Goal: Information Seeking & Learning: Learn about a topic

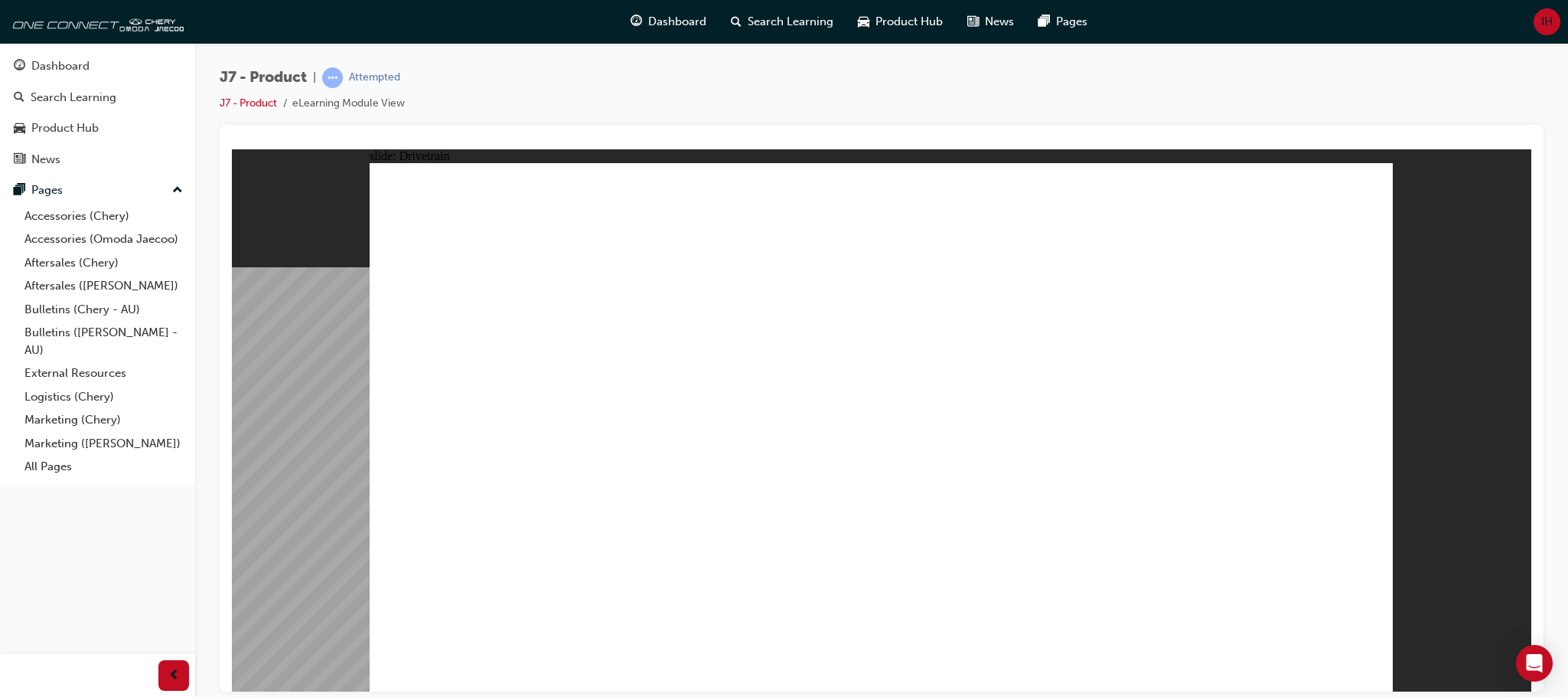
drag, startPoint x: 1299, startPoint y: 491, endPoint x: 1298, endPoint y: 503, distance: 12.0
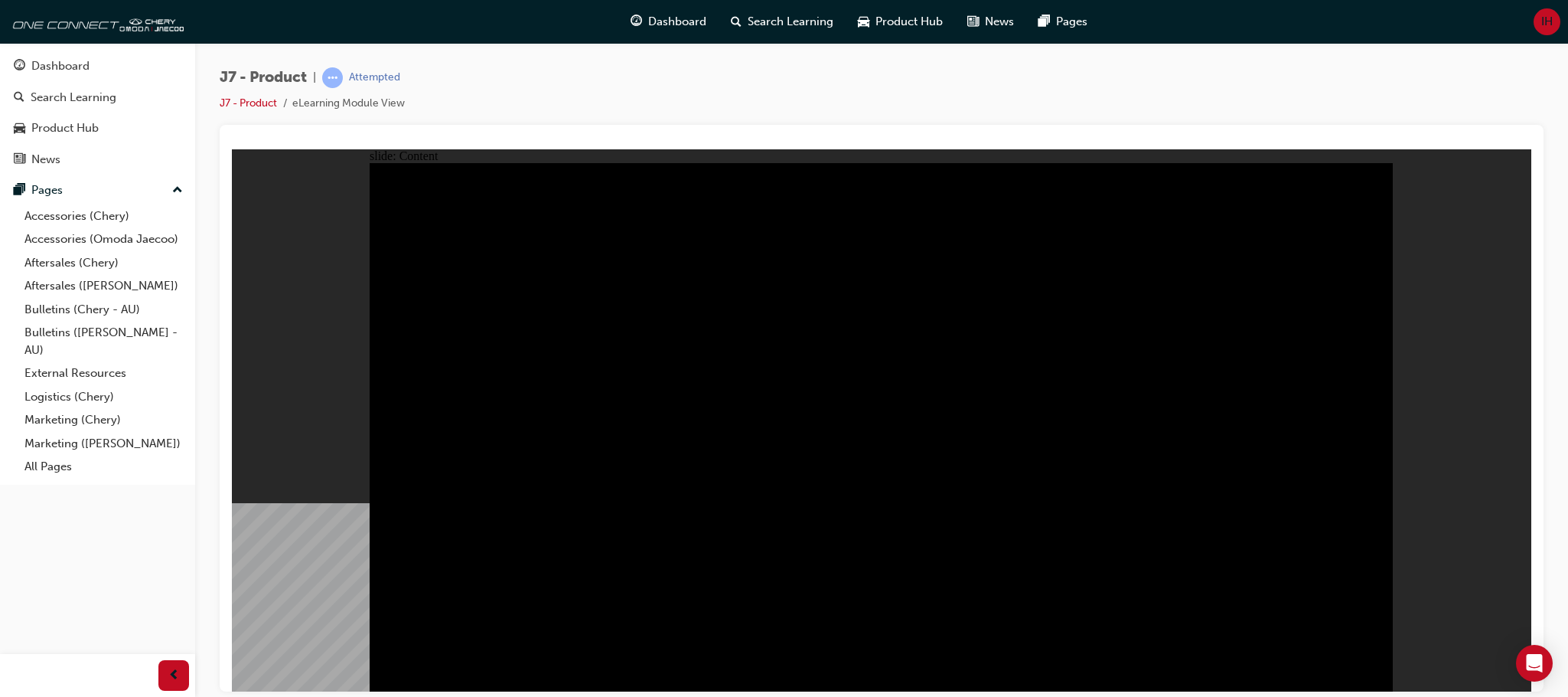
radio input "true"
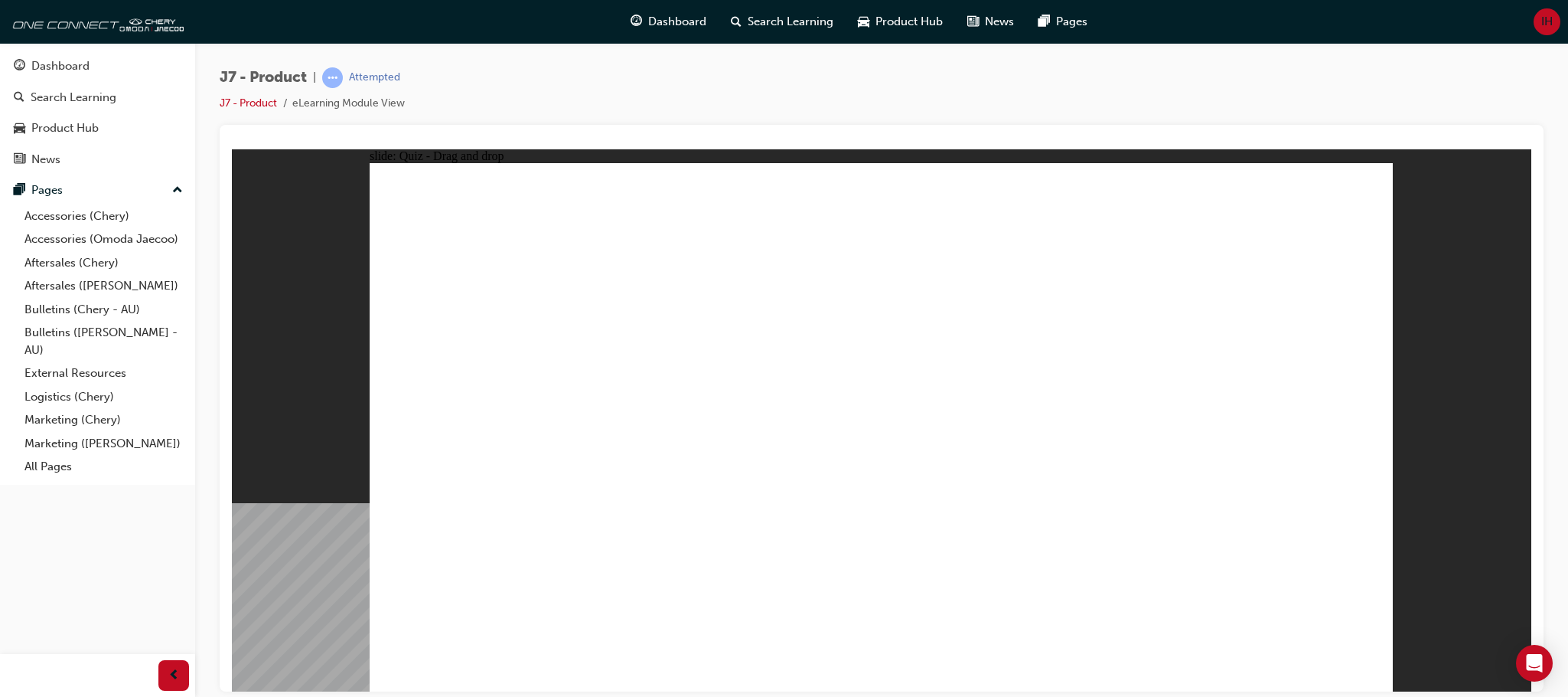
drag, startPoint x: 1042, startPoint y: 222, endPoint x: 680, endPoint y: 457, distance: 431.6
drag, startPoint x: 1264, startPoint y: 229, endPoint x: 512, endPoint y: 469, distance: 789.4
drag, startPoint x: 983, startPoint y: 327, endPoint x: 933, endPoint y: 461, distance: 143.0
drag, startPoint x: 893, startPoint y: 246, endPoint x: 1118, endPoint y: 457, distance: 308.5
drag, startPoint x: 1133, startPoint y: 338, endPoint x: 1263, endPoint y: 475, distance: 188.9
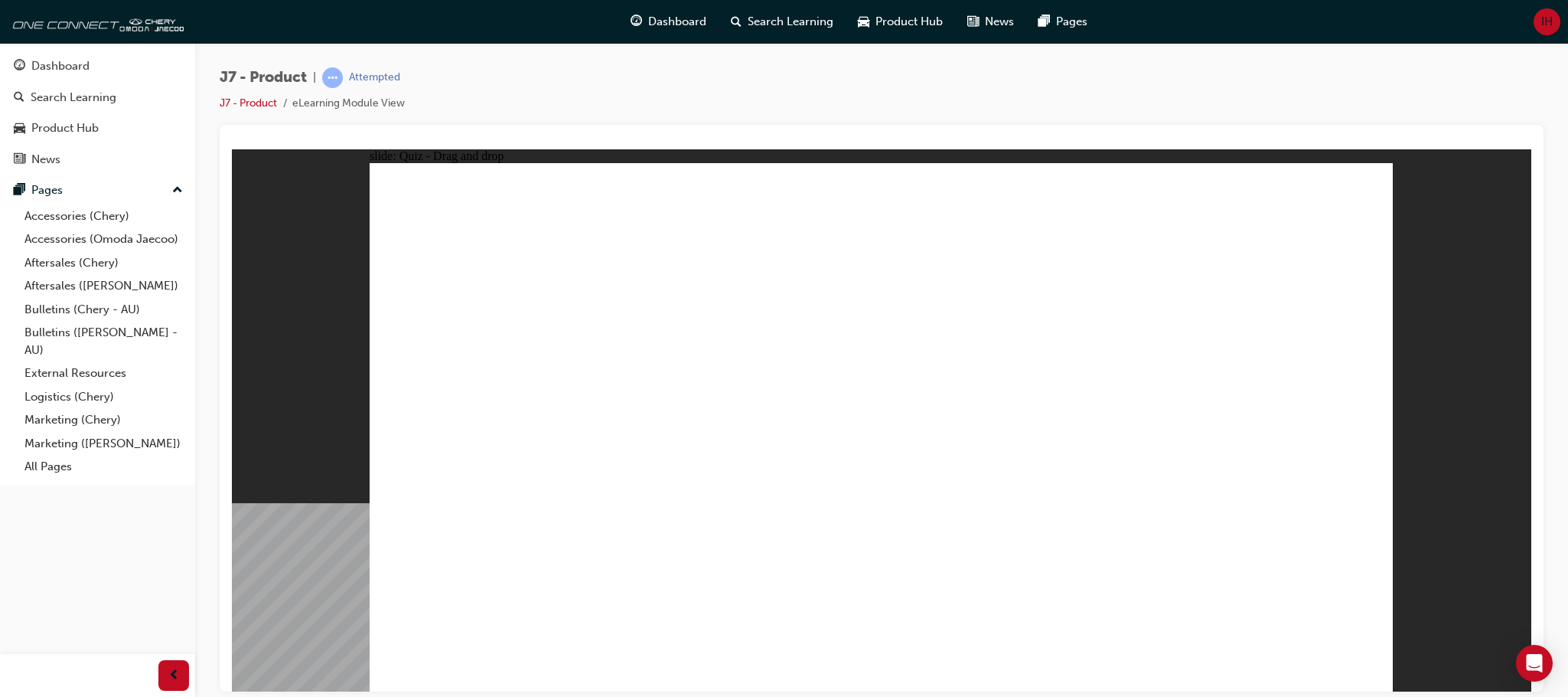
drag, startPoint x: 916, startPoint y: 335, endPoint x: 664, endPoint y: 454, distance: 278.7
drag, startPoint x: 873, startPoint y: 237, endPoint x: 1296, endPoint y: 469, distance: 482.4
drag, startPoint x: 1038, startPoint y: 226, endPoint x: 487, endPoint y: 479, distance: 606.3
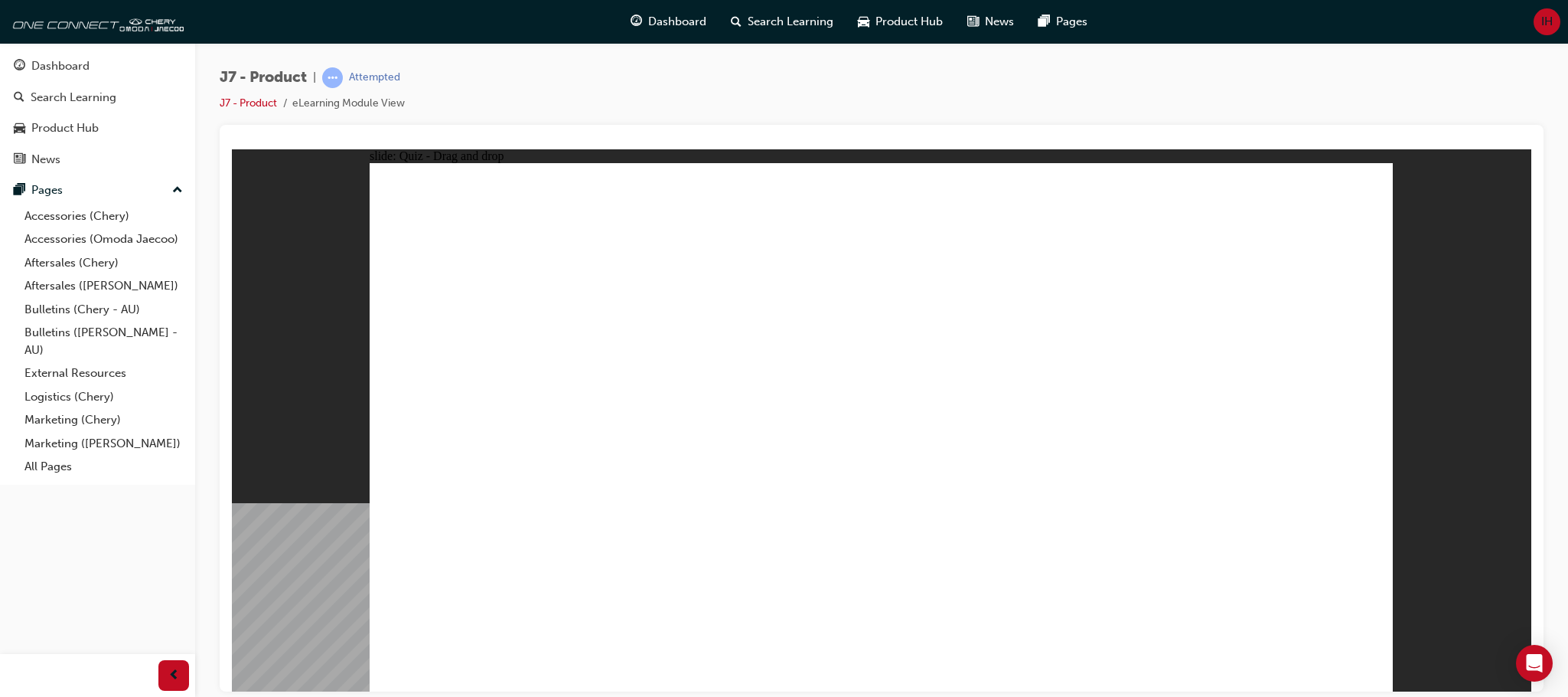
drag, startPoint x: 1190, startPoint y: 335, endPoint x: 1143, endPoint y: 471, distance: 143.9
drag, startPoint x: 1288, startPoint y: 199, endPoint x: 903, endPoint y: 414, distance: 441.0
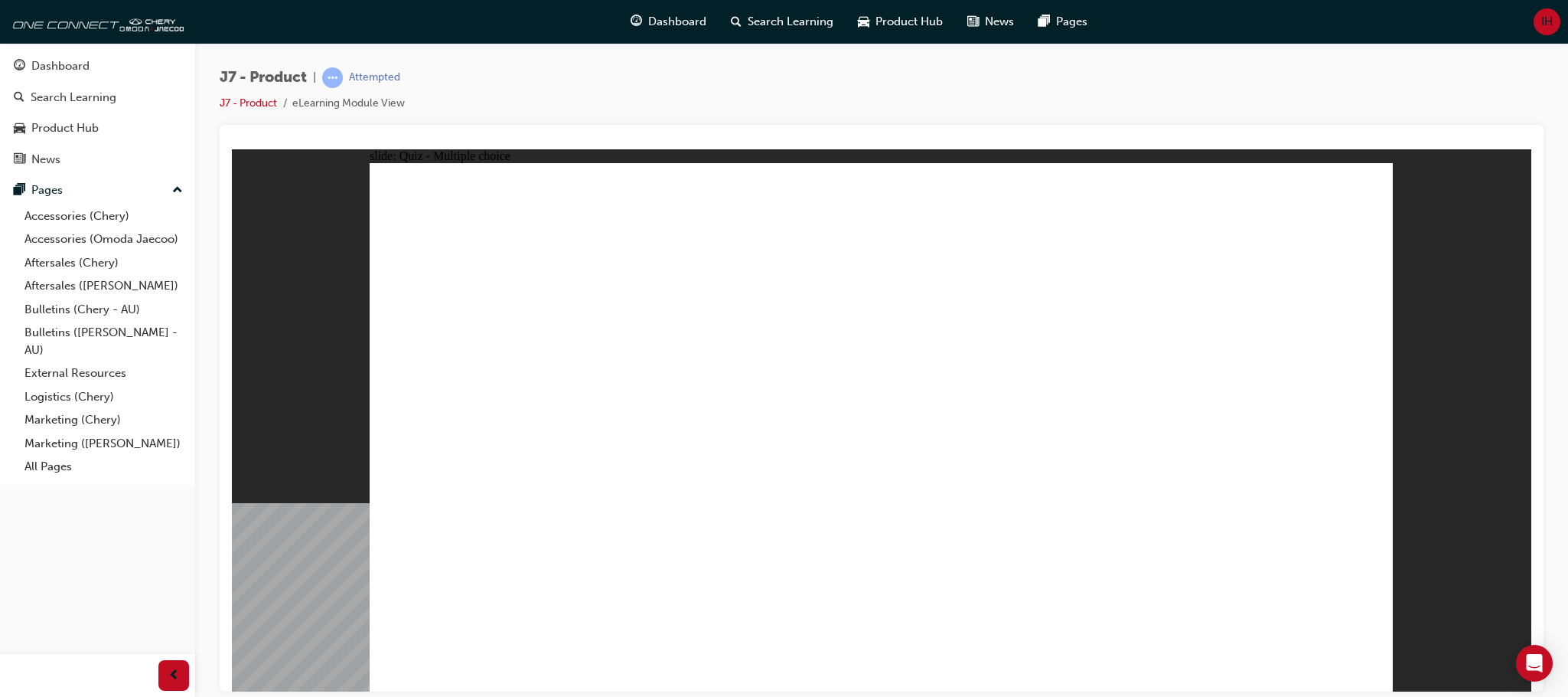
radio input "true"
drag, startPoint x: 942, startPoint y: 227, endPoint x: 663, endPoint y: 554, distance: 429.8
drag, startPoint x: 885, startPoint y: 201, endPoint x: 884, endPoint y: 213, distance: 12.0
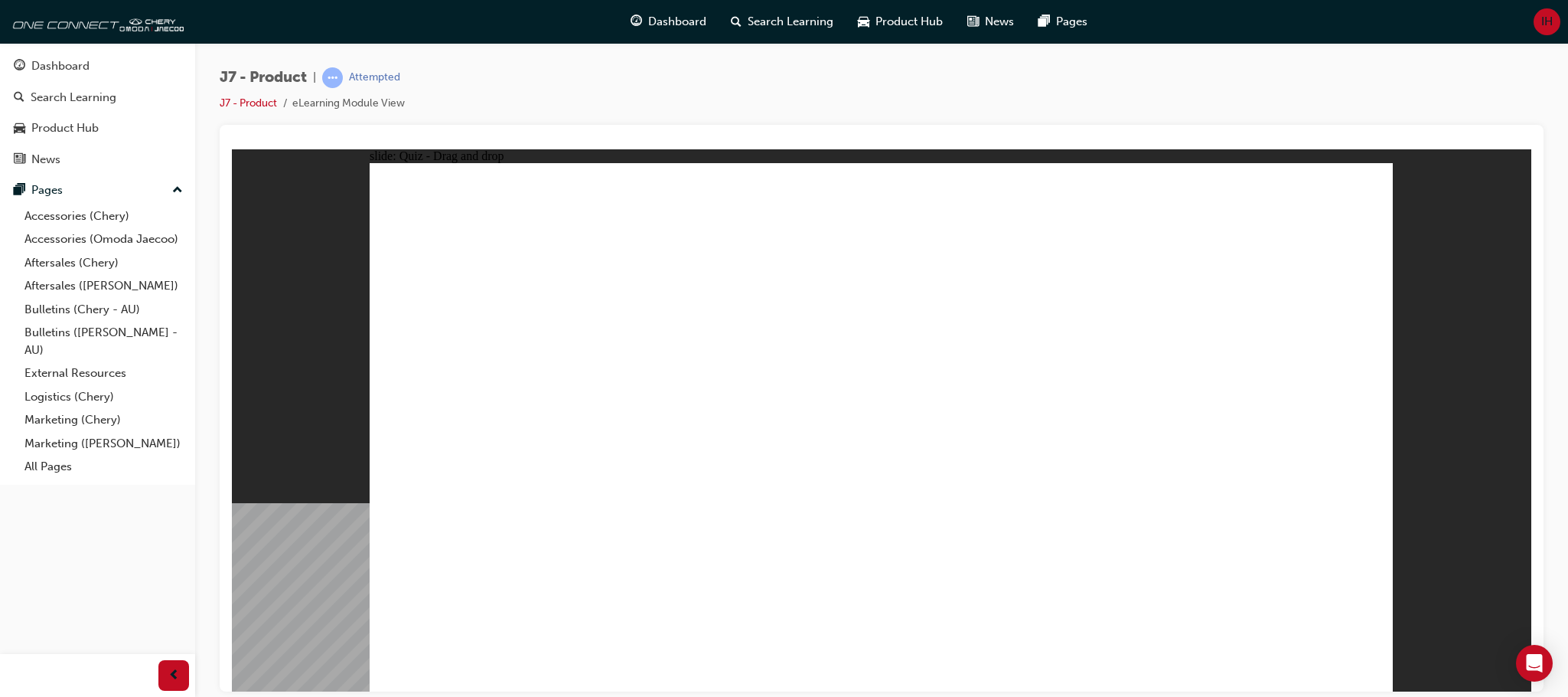
drag, startPoint x: 884, startPoint y: 213, endPoint x: 919, endPoint y: 496, distance: 285.2
drag, startPoint x: 928, startPoint y: 322, endPoint x: 936, endPoint y: 478, distance: 156.2
drag, startPoint x: 898, startPoint y: 266, endPoint x: 949, endPoint y: 485, distance: 224.9
drag, startPoint x: 1078, startPoint y: 239, endPoint x: 1046, endPoint y: 499, distance: 262.0
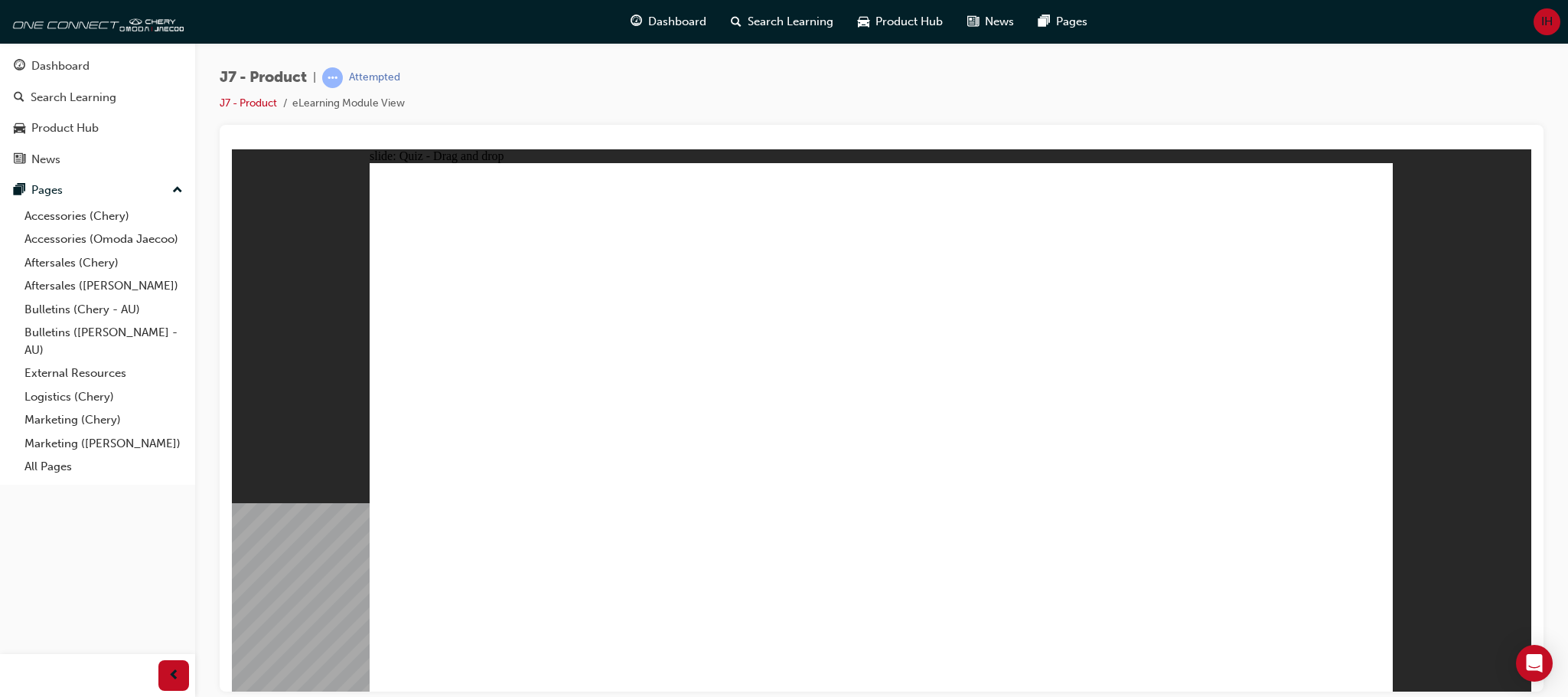
drag, startPoint x: 1066, startPoint y: 253, endPoint x: 1047, endPoint y: 470, distance: 217.8
drag, startPoint x: 940, startPoint y: 247, endPoint x: 653, endPoint y: 482, distance: 370.9
drag, startPoint x: 1138, startPoint y: 282, endPoint x: 885, endPoint y: 516, distance: 344.6
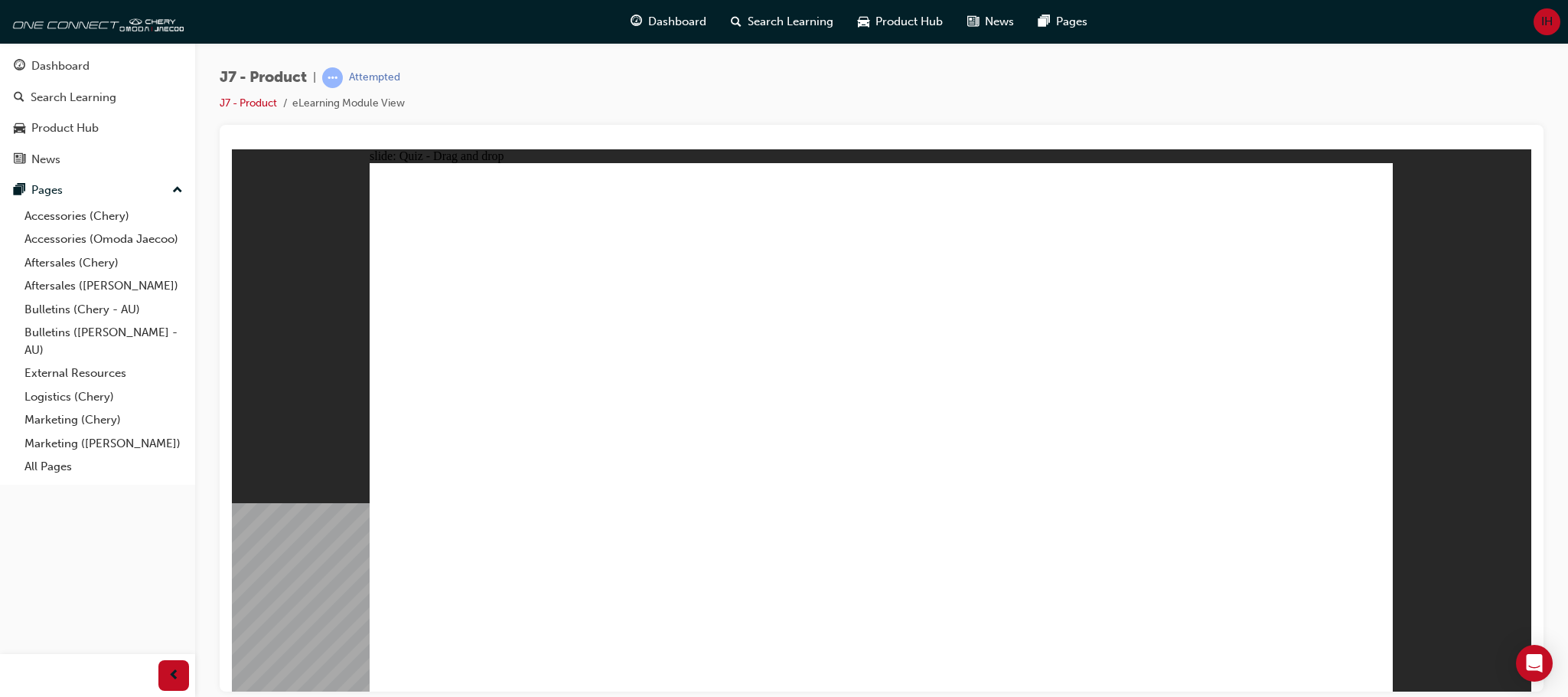
drag, startPoint x: 893, startPoint y: 226, endPoint x: 653, endPoint y: 480, distance: 349.5
drag, startPoint x: 1108, startPoint y: 223, endPoint x: 762, endPoint y: 504, distance: 445.7
drag, startPoint x: 1254, startPoint y: 225, endPoint x: 1007, endPoint y: 532, distance: 394.0
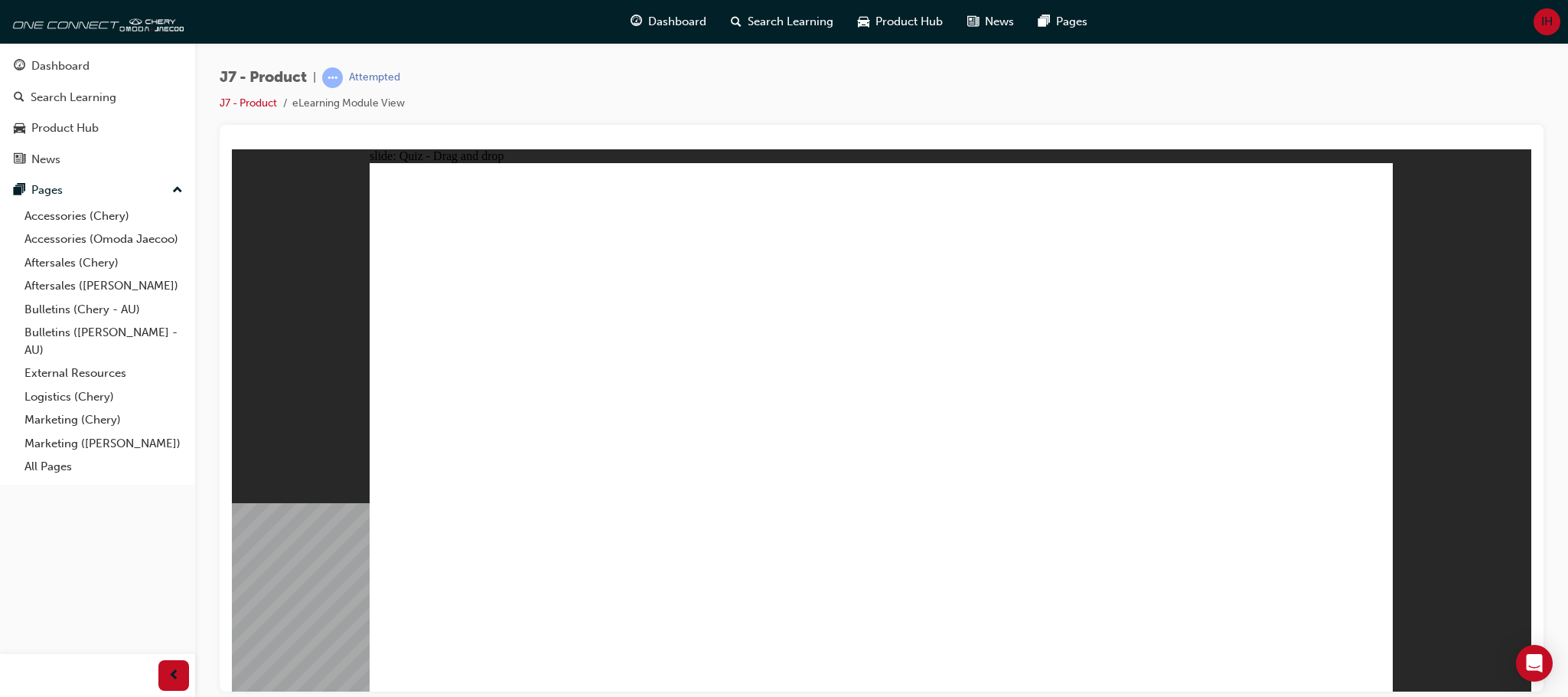
drag, startPoint x: 835, startPoint y: 225, endPoint x: 945, endPoint y: 490, distance: 286.9
drag, startPoint x: 907, startPoint y: 225, endPoint x: 925, endPoint y: 472, distance: 247.7
drag, startPoint x: 996, startPoint y: 221, endPoint x: 1027, endPoint y: 461, distance: 242.0
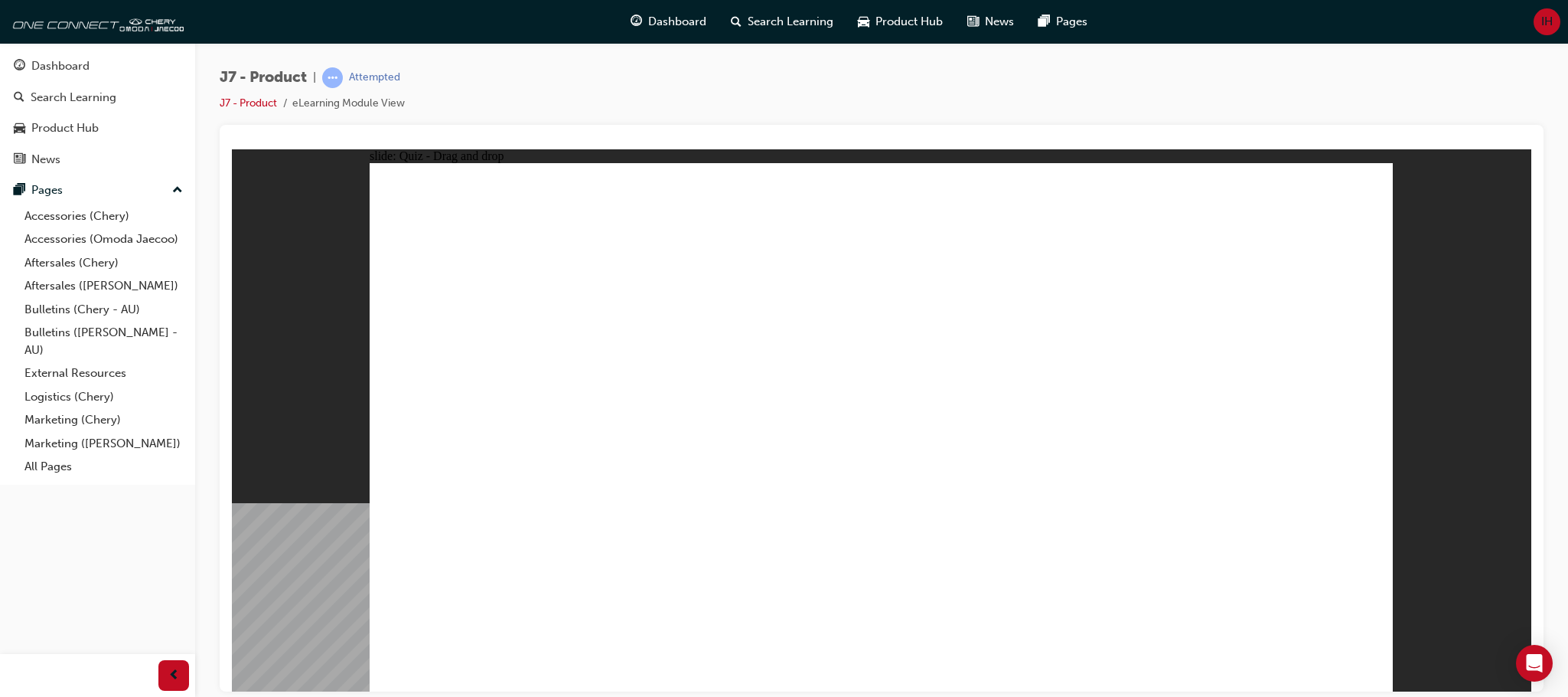
drag, startPoint x: 1043, startPoint y: 234, endPoint x: 565, endPoint y: 502, distance: 548.0
drag, startPoint x: 1128, startPoint y: 225, endPoint x: 627, endPoint y: 489, distance: 566.3
drag, startPoint x: 1204, startPoint y: 225, endPoint x: 620, endPoint y: 474, distance: 634.9
drag, startPoint x: 1294, startPoint y: 253, endPoint x: 1084, endPoint y: 470, distance: 302.0
drag, startPoint x: 838, startPoint y: 268, endPoint x: 705, endPoint y: 452, distance: 227.0
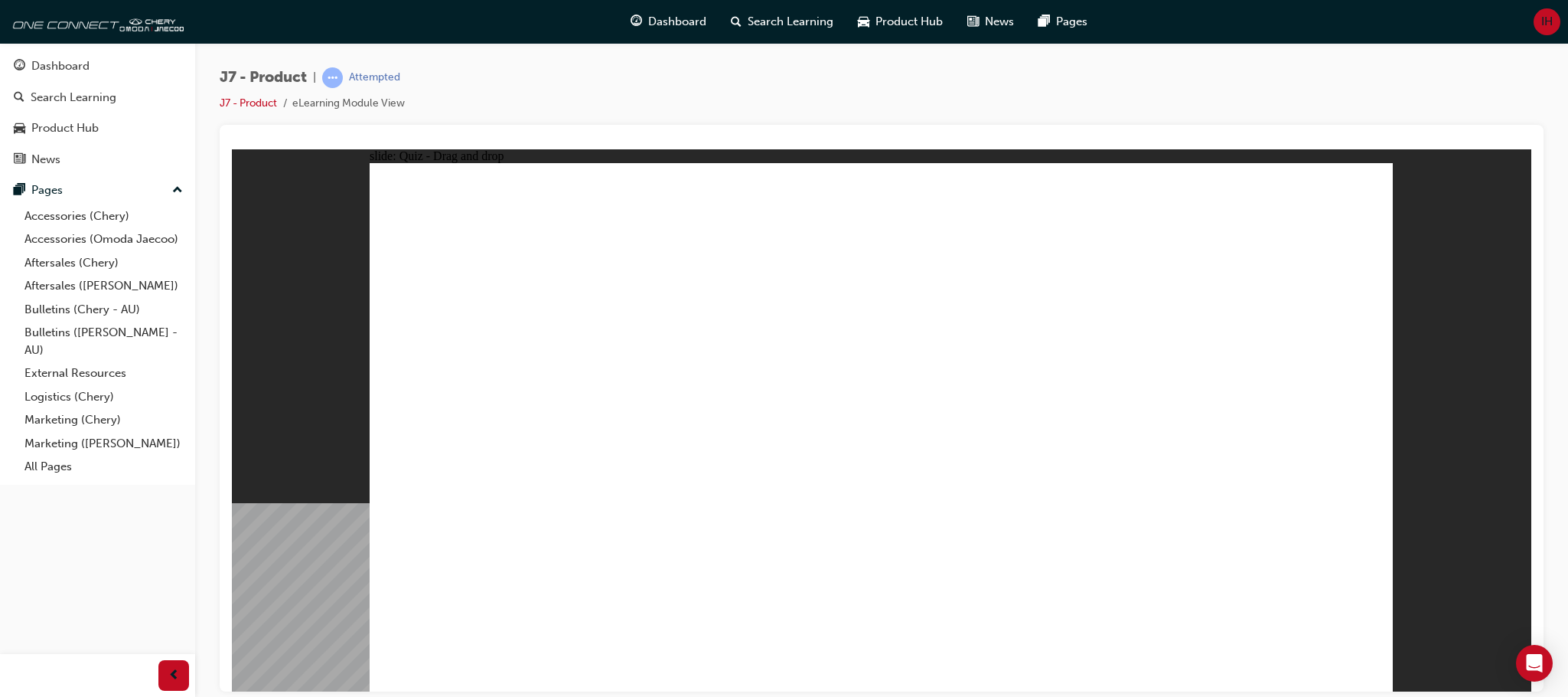
drag, startPoint x: 919, startPoint y: 275, endPoint x: 754, endPoint y: 468, distance: 253.9
drag, startPoint x: 990, startPoint y: 267, endPoint x: 1133, endPoint y: 494, distance: 268.3
drag, startPoint x: 1075, startPoint y: 269, endPoint x: 754, endPoint y: 482, distance: 385.2
drag, startPoint x: 472, startPoint y: 470, endPoint x: 891, endPoint y: 503, distance: 420.3
drag, startPoint x: 1143, startPoint y: 268, endPoint x: 993, endPoint y: 494, distance: 271.2
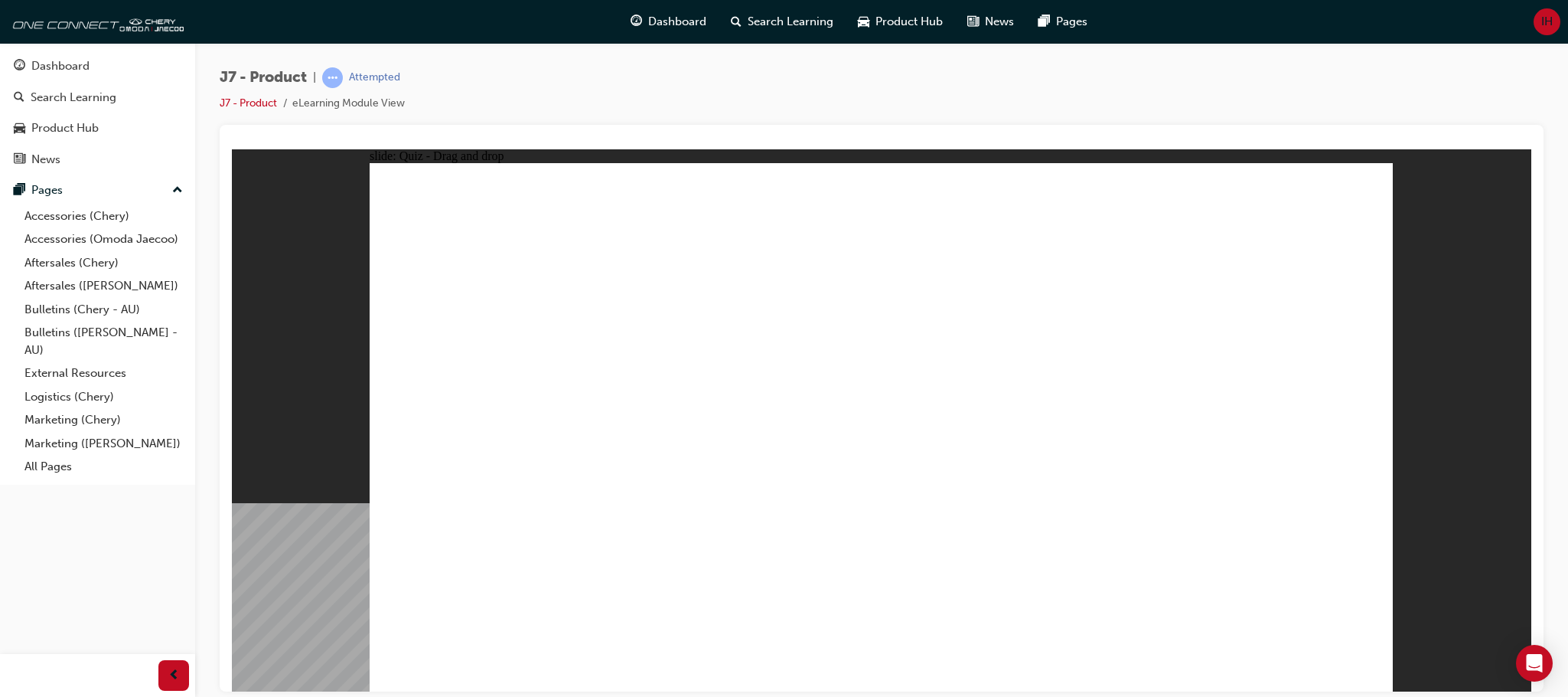
drag, startPoint x: 1225, startPoint y: 263, endPoint x: 556, endPoint y: 521, distance: 717.0
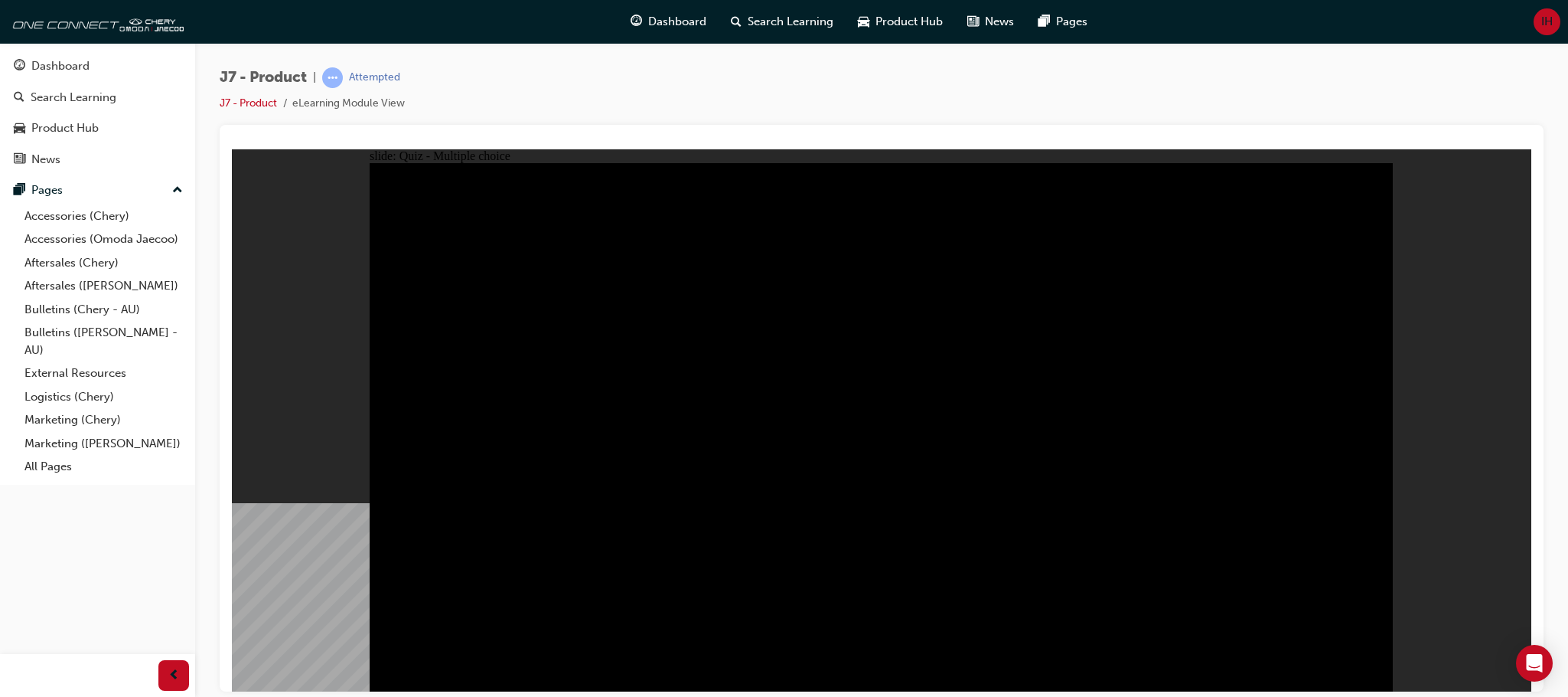
radio input "true"
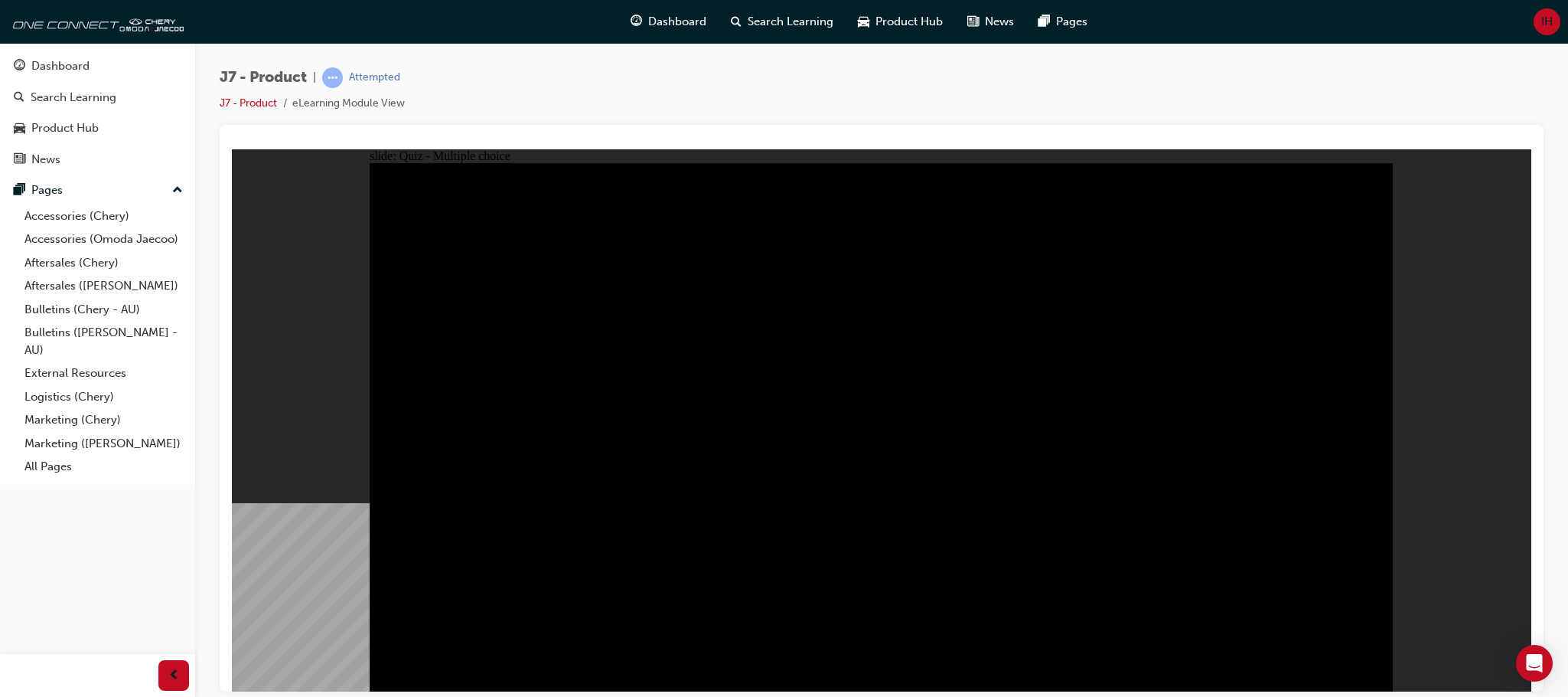
radio input "true"
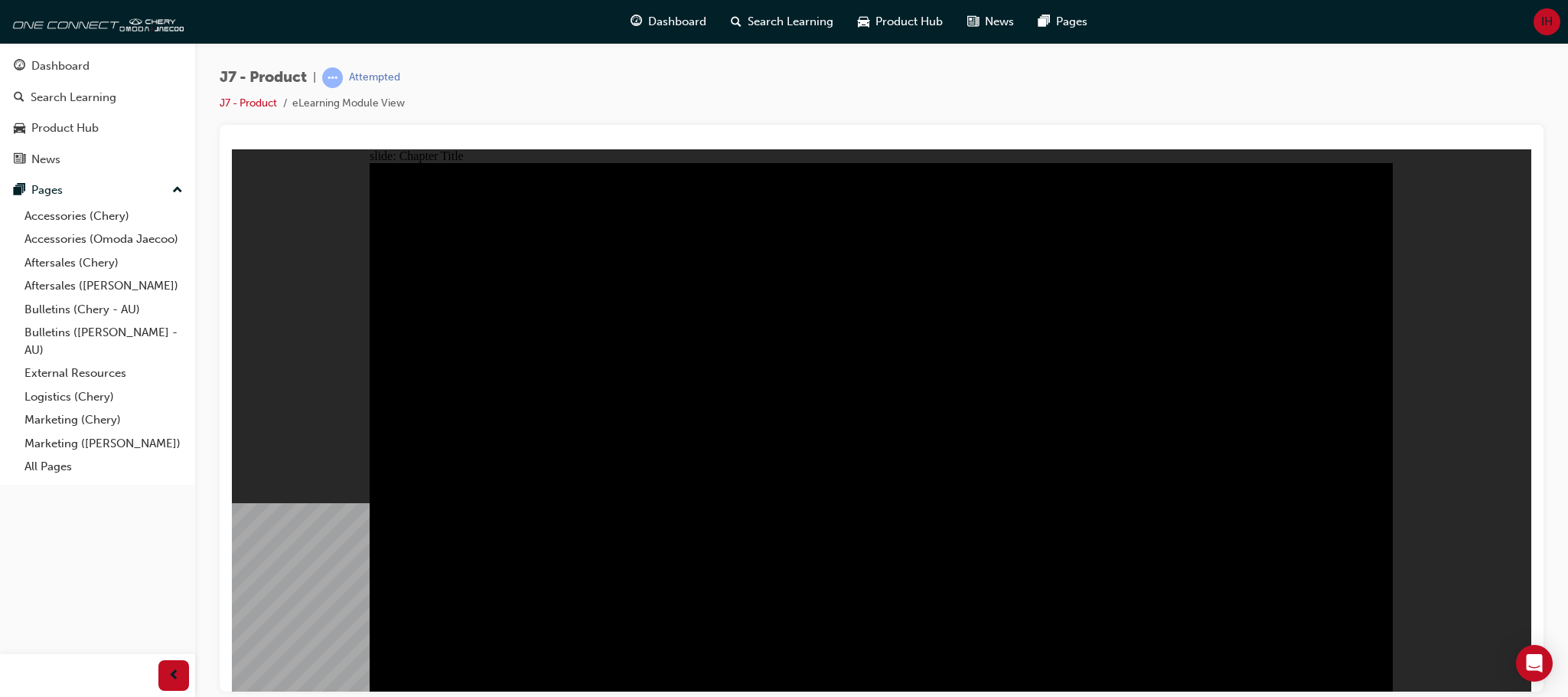
radio input "true"
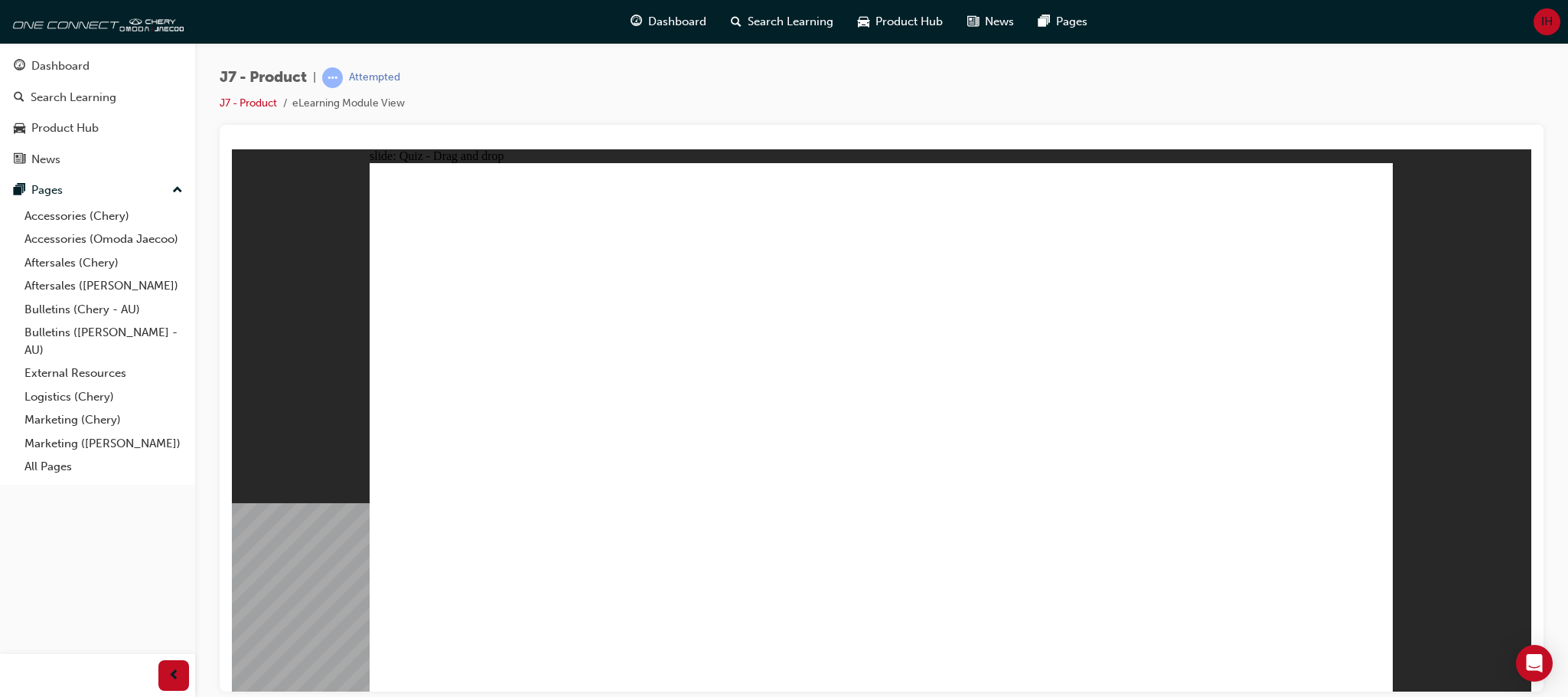
drag, startPoint x: 1252, startPoint y: 215, endPoint x: 475, endPoint y: 452, distance: 812.3
drag, startPoint x: 1026, startPoint y: 227, endPoint x: 678, endPoint y: 479, distance: 429.7
drag, startPoint x: 946, startPoint y: 328, endPoint x: 870, endPoint y: 454, distance: 147.1
drag, startPoint x: 852, startPoint y: 234, endPoint x: 1091, endPoint y: 466, distance: 333.1
drag, startPoint x: 1121, startPoint y: 351, endPoint x: 1274, endPoint y: 485, distance: 203.4
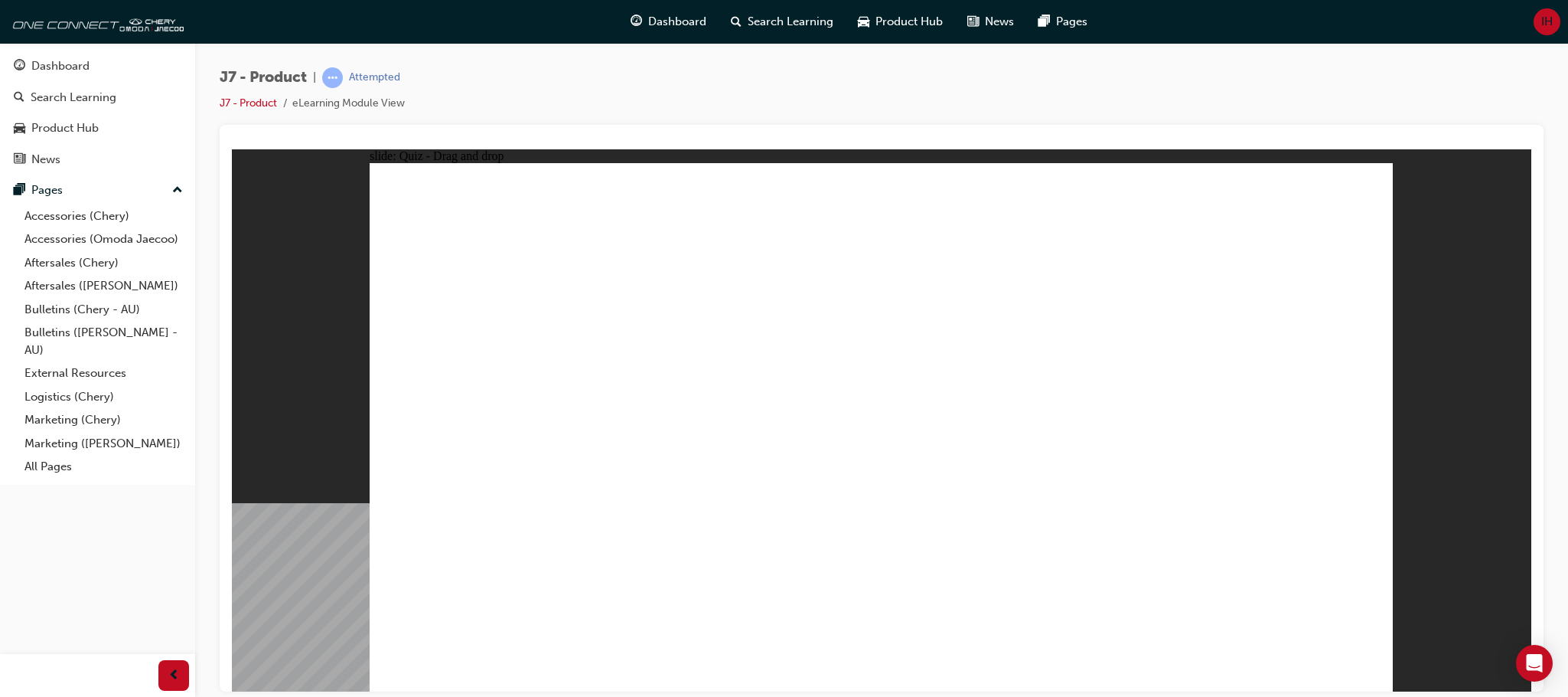
drag, startPoint x: 955, startPoint y: 344, endPoint x: 689, endPoint y: 484, distance: 300.6
drag, startPoint x: 906, startPoint y: 237, endPoint x: 1278, endPoint y: 461, distance: 434.2
drag, startPoint x: 1206, startPoint y: 348, endPoint x: 1126, endPoint y: 466, distance: 142.6
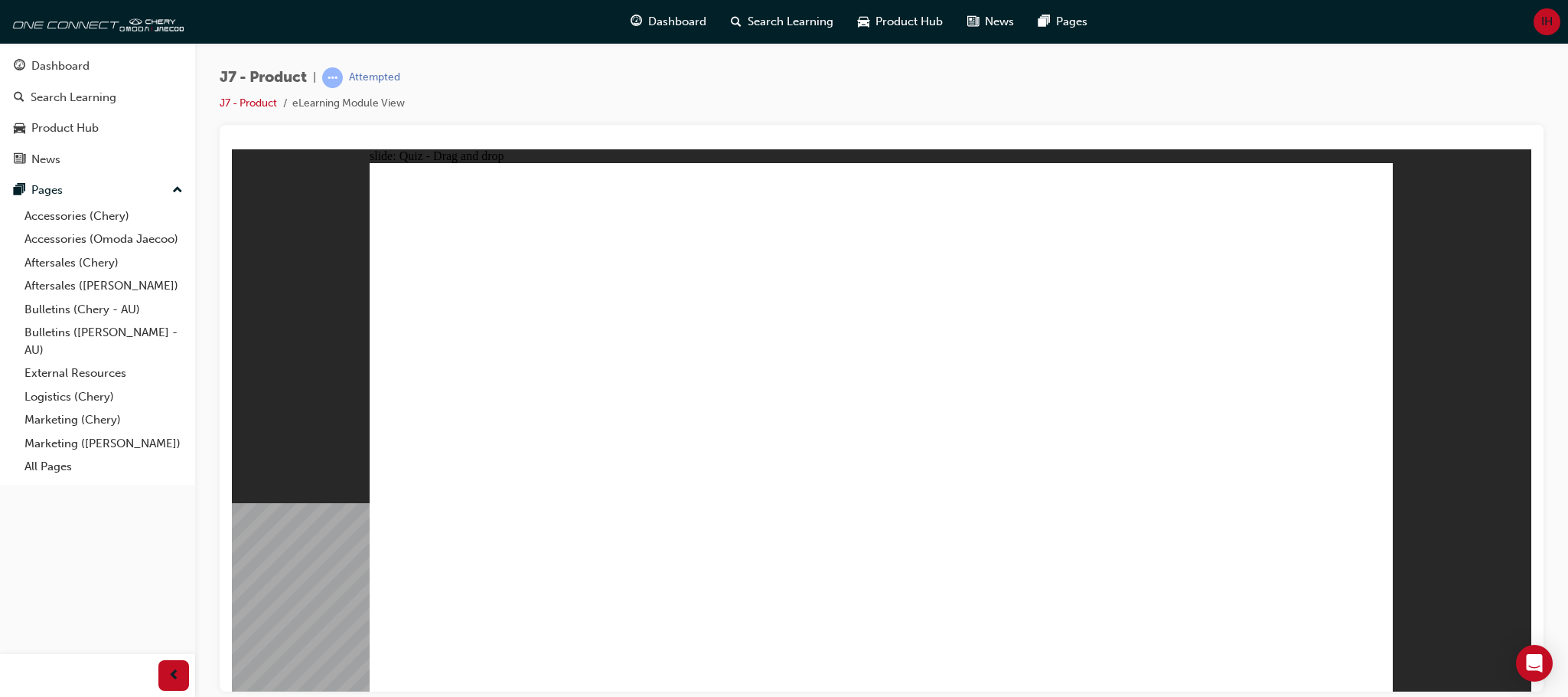
drag, startPoint x: 1105, startPoint y: 204, endPoint x: 542, endPoint y: 427, distance: 605.6
drag, startPoint x: 1250, startPoint y: 248, endPoint x: 848, endPoint y: 479, distance: 463.6
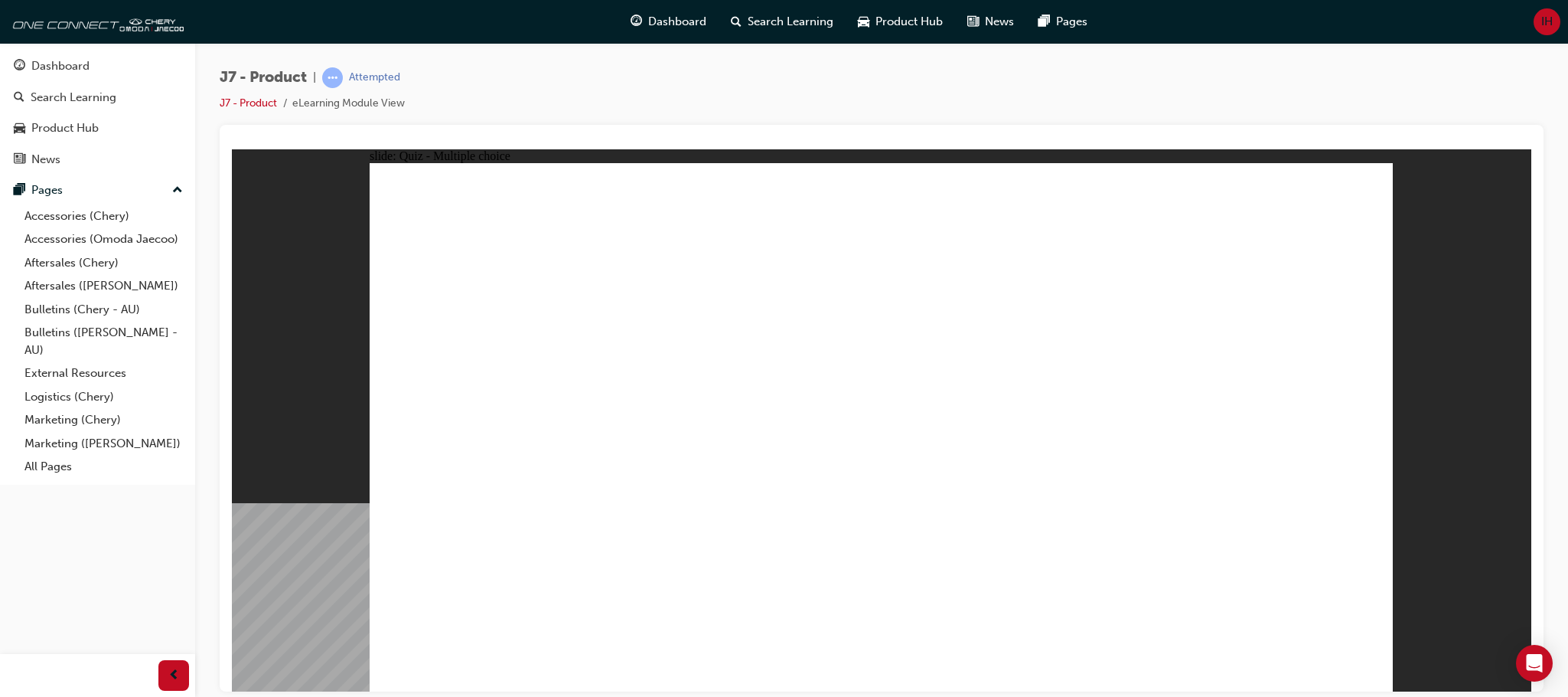
radio input "true"
drag, startPoint x: 1021, startPoint y: 314, endPoint x: 1012, endPoint y: 545, distance: 231.2
drag, startPoint x: 1064, startPoint y: 247, endPoint x: 1046, endPoint y: 486, distance: 239.7
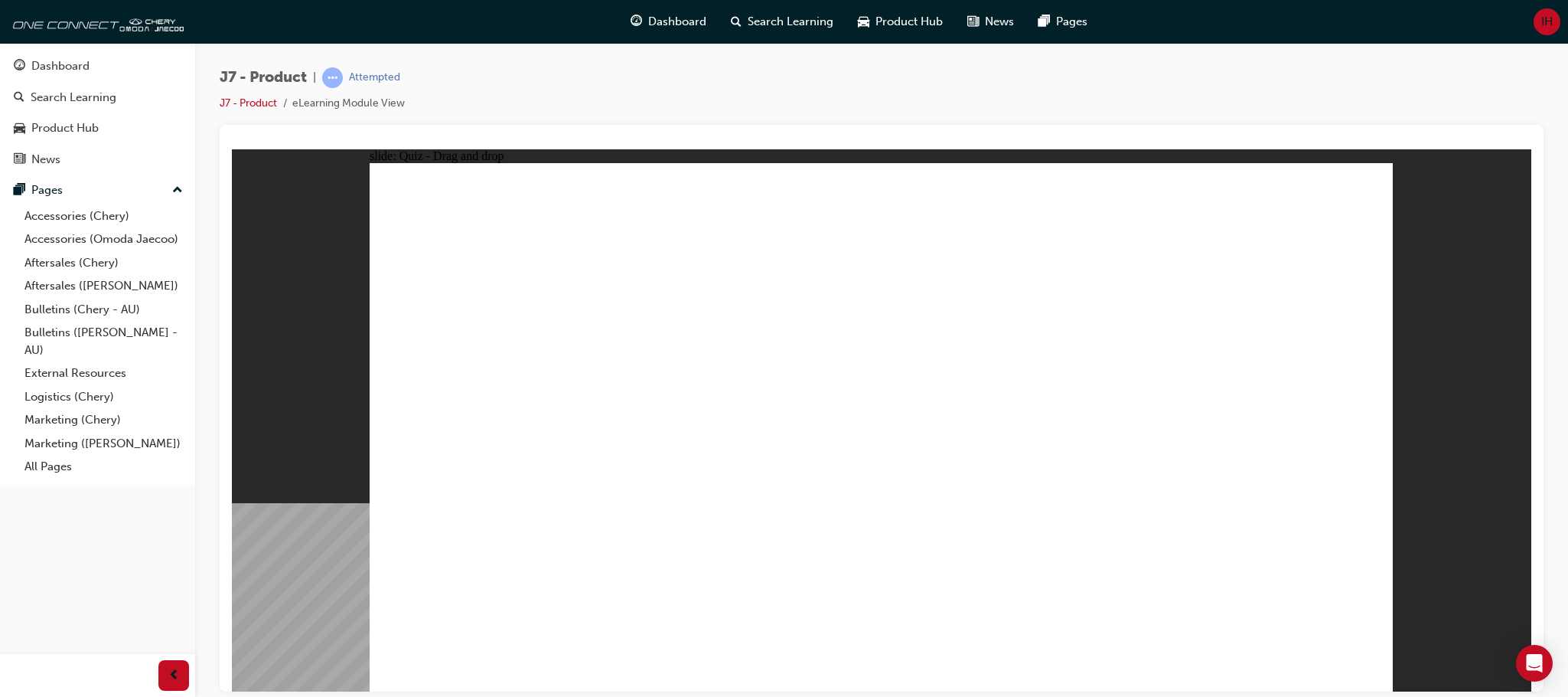
drag, startPoint x: 1077, startPoint y: 229, endPoint x: 910, endPoint y: 530, distance: 344.2
drag, startPoint x: 912, startPoint y: 276, endPoint x: 983, endPoint y: 512, distance: 246.4
drag, startPoint x: 910, startPoint y: 223, endPoint x: 928, endPoint y: 472, distance: 249.6
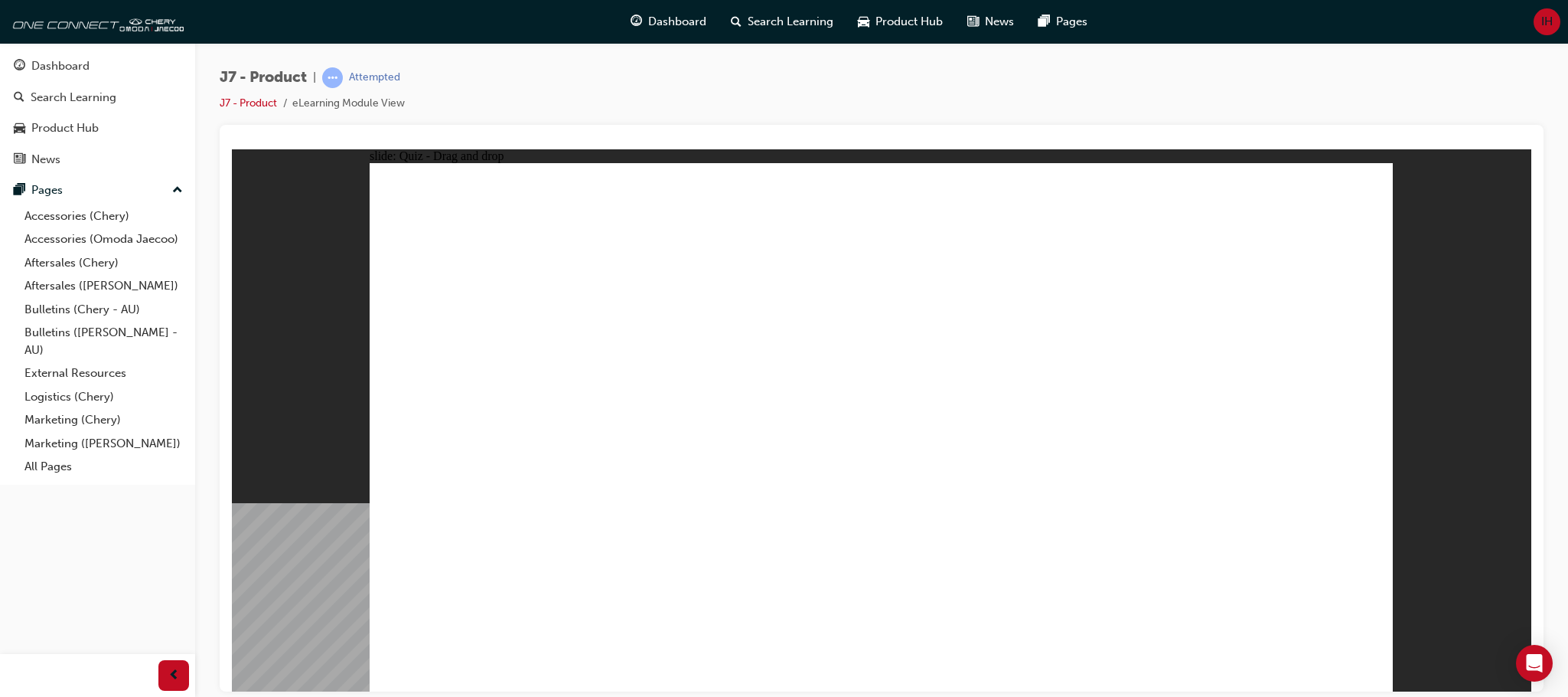
drag, startPoint x: 944, startPoint y: 298, endPoint x: 940, endPoint y: 556, distance: 258.0
drag, startPoint x: 1132, startPoint y: 239, endPoint x: 646, endPoint y: 504, distance: 553.6
drag, startPoint x: 919, startPoint y: 229, endPoint x: 623, endPoint y: 500, distance: 401.3
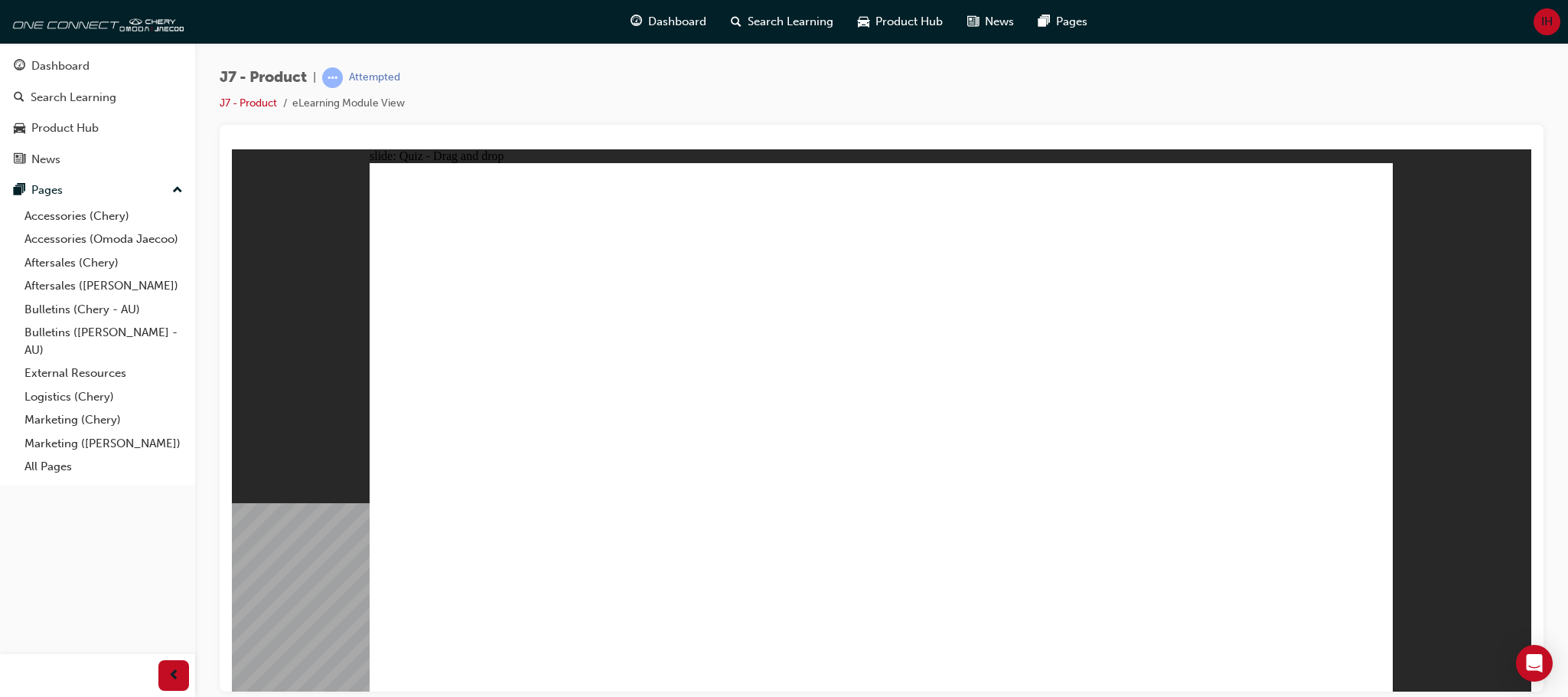
drag, startPoint x: 1084, startPoint y: 229, endPoint x: 691, endPoint y: 468, distance: 460.0
drag, startPoint x: 1261, startPoint y: 231, endPoint x: 1034, endPoint y: 502, distance: 353.5
drag, startPoint x: 827, startPoint y: 225, endPoint x: 947, endPoint y: 516, distance: 314.8
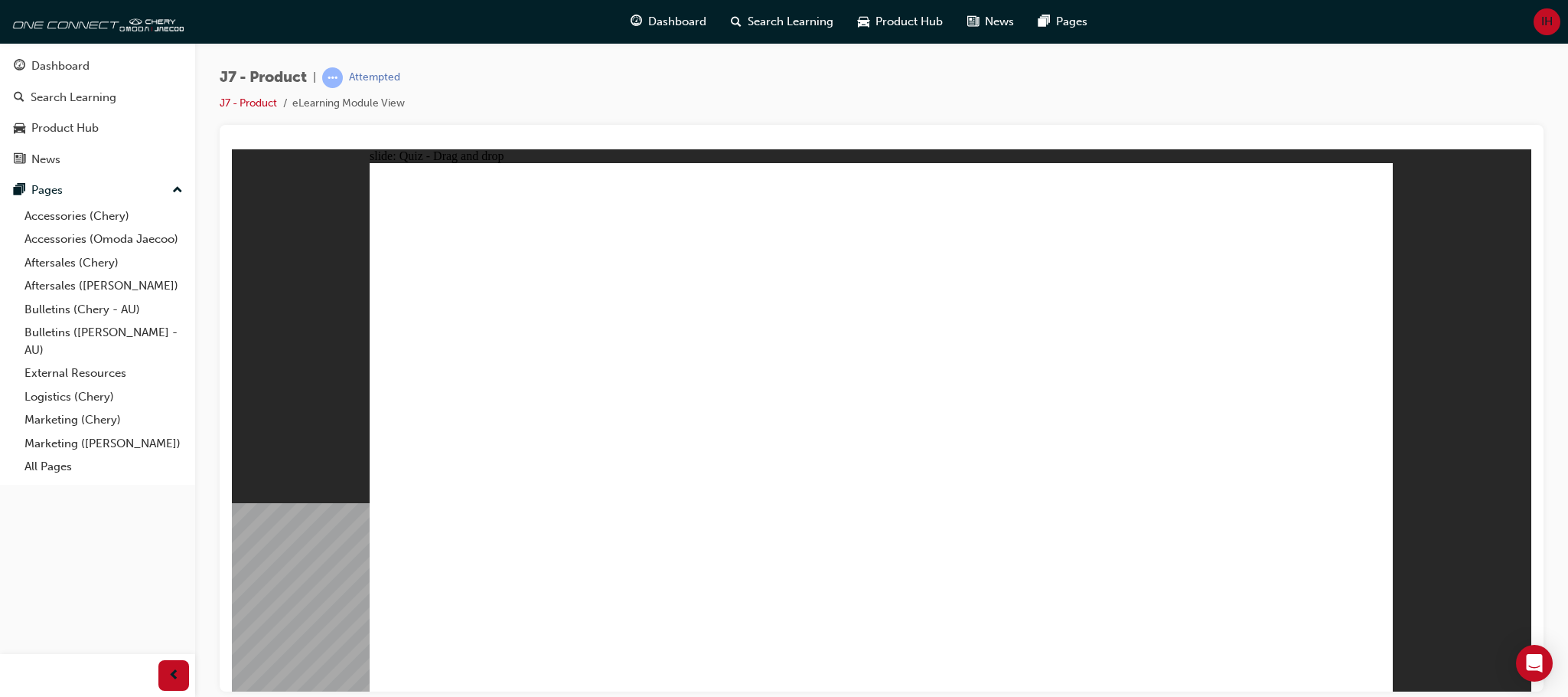
drag, startPoint x: 919, startPoint y: 215, endPoint x: 1006, endPoint y: 490, distance: 288.4
drag, startPoint x: 997, startPoint y: 225, endPoint x: 719, endPoint y: 474, distance: 373.2
drag, startPoint x: 1054, startPoint y: 222, endPoint x: 1057, endPoint y: 457, distance: 235.0
drag, startPoint x: 1128, startPoint y: 212, endPoint x: 704, endPoint y: 477, distance: 500.0
drag, startPoint x: 1208, startPoint y: 223, endPoint x: 584, endPoint y: 493, distance: 679.9
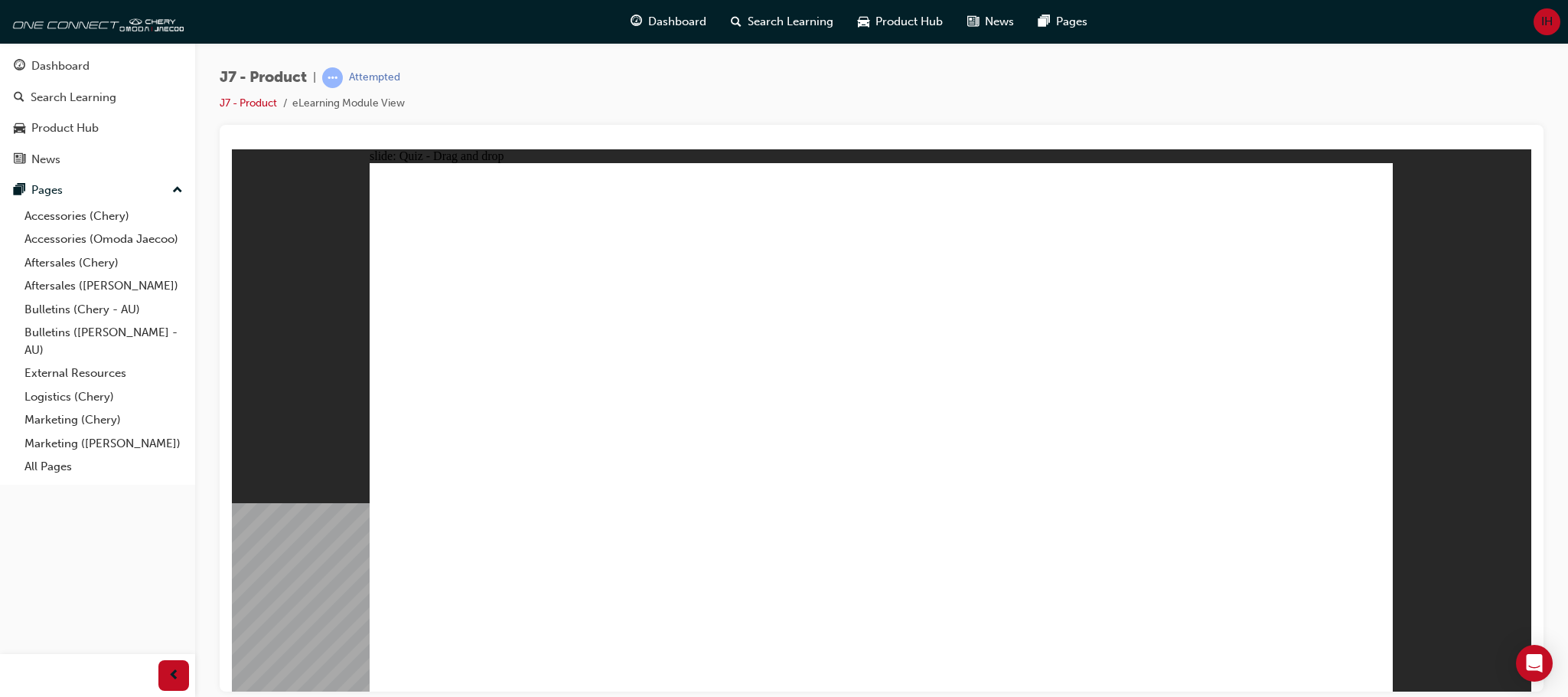
drag, startPoint x: 839, startPoint y: 262, endPoint x: 671, endPoint y: 499, distance: 290.5
drag, startPoint x: 890, startPoint y: 271, endPoint x: 737, endPoint y: 464, distance: 246.3
drag, startPoint x: 995, startPoint y: 257, endPoint x: 1125, endPoint y: 458, distance: 239.4
drag, startPoint x: 1040, startPoint y: 261, endPoint x: 714, endPoint y: 486, distance: 396.1
drag, startPoint x: 1143, startPoint y: 280, endPoint x: 1160, endPoint y: 479, distance: 199.7
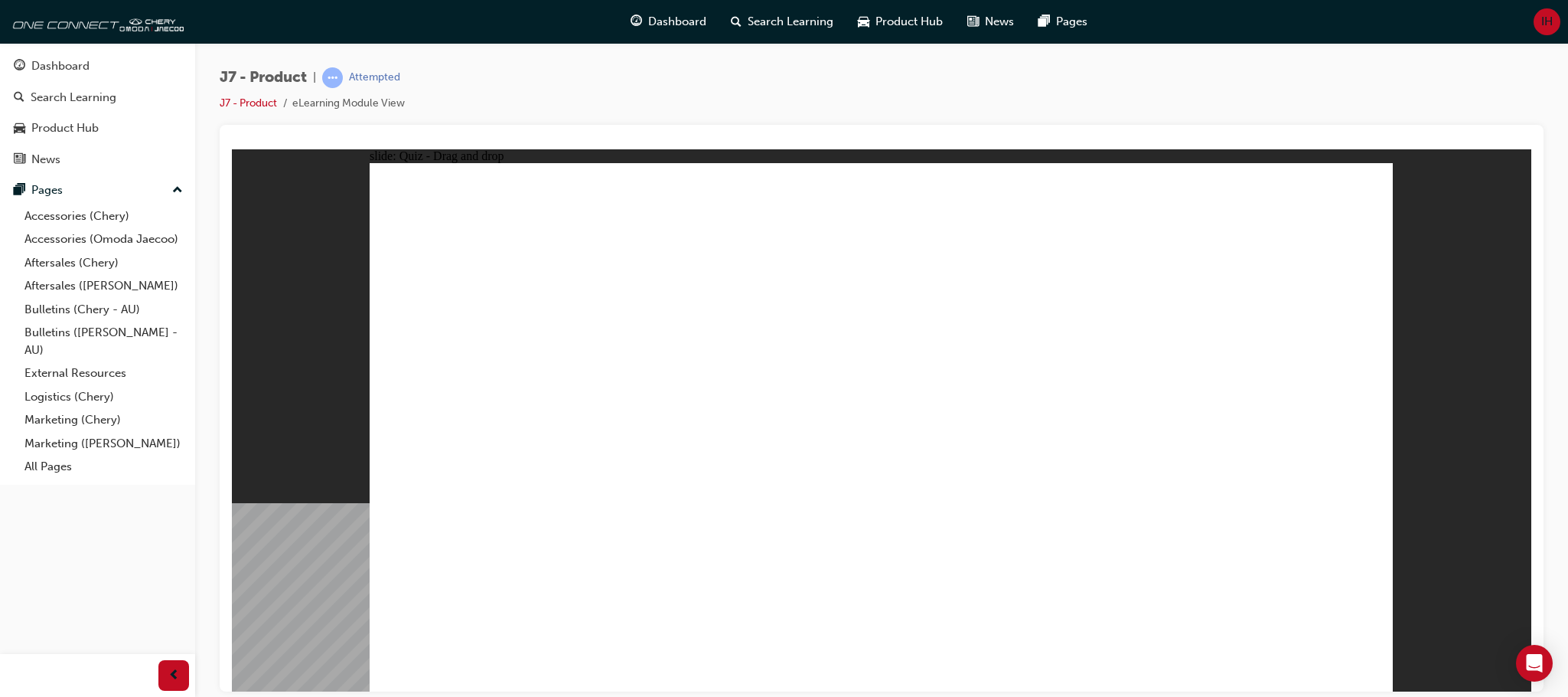
drag, startPoint x: 1076, startPoint y: 297, endPoint x: 685, endPoint y: 472, distance: 428.4
drag, startPoint x: 1219, startPoint y: 333, endPoint x: 1038, endPoint y: 516, distance: 257.4
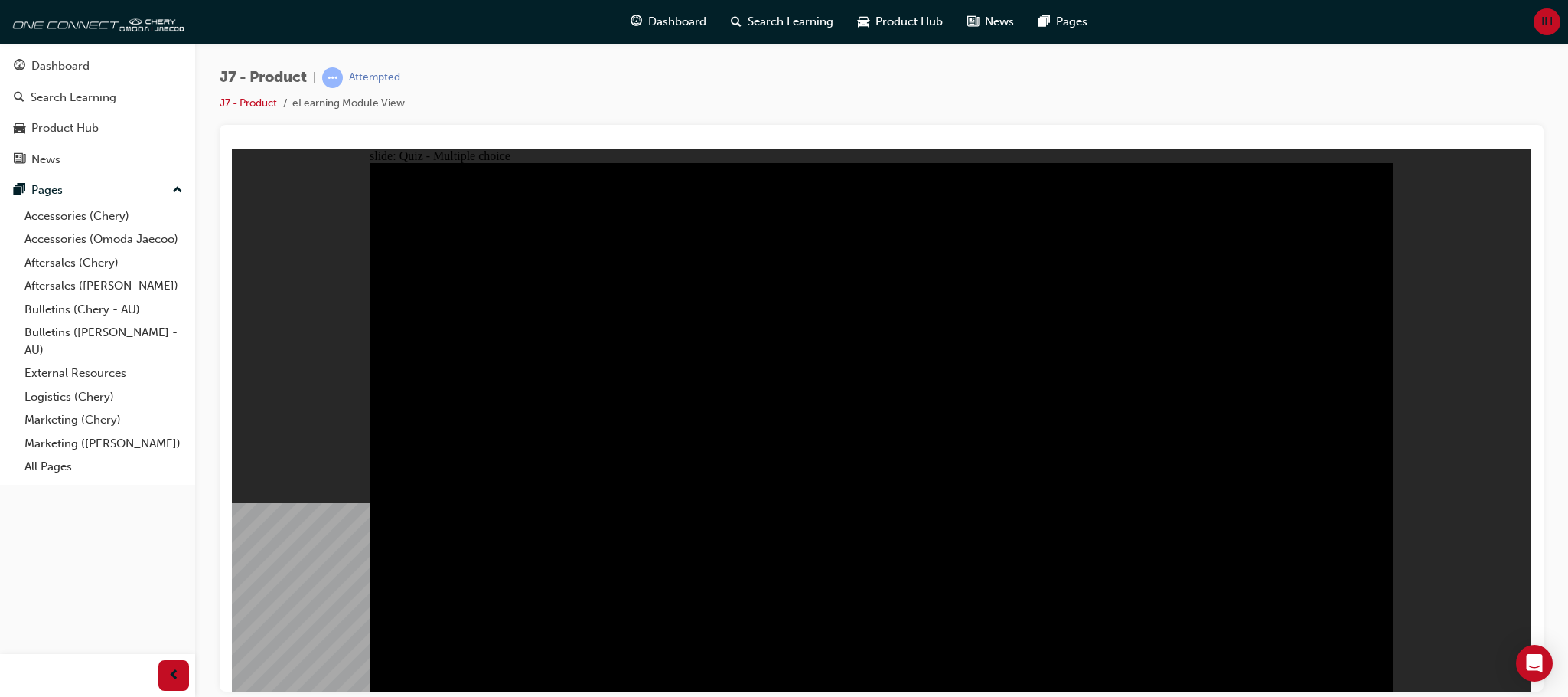
radio input "true"
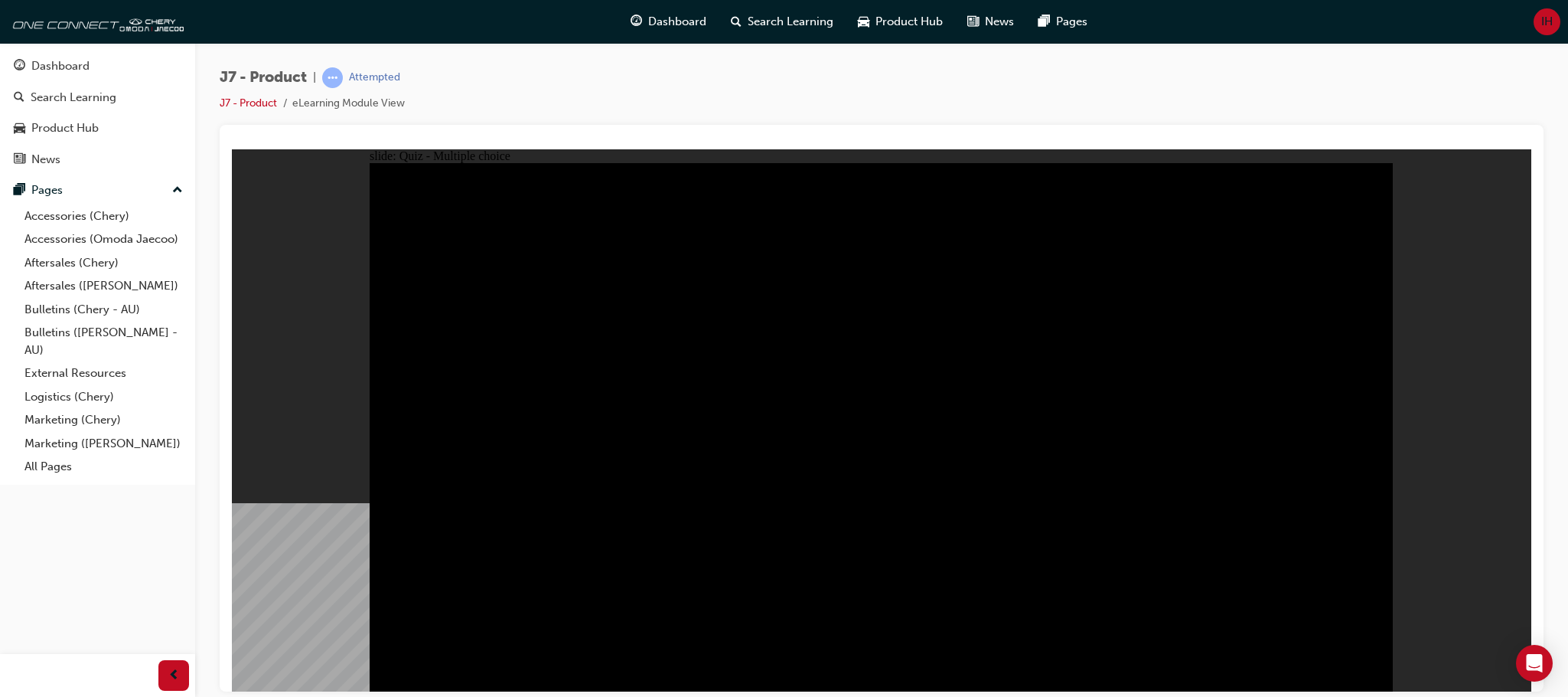
radio input "true"
drag, startPoint x: 836, startPoint y: 512, endPoint x: 846, endPoint y: 515, distance: 10.4
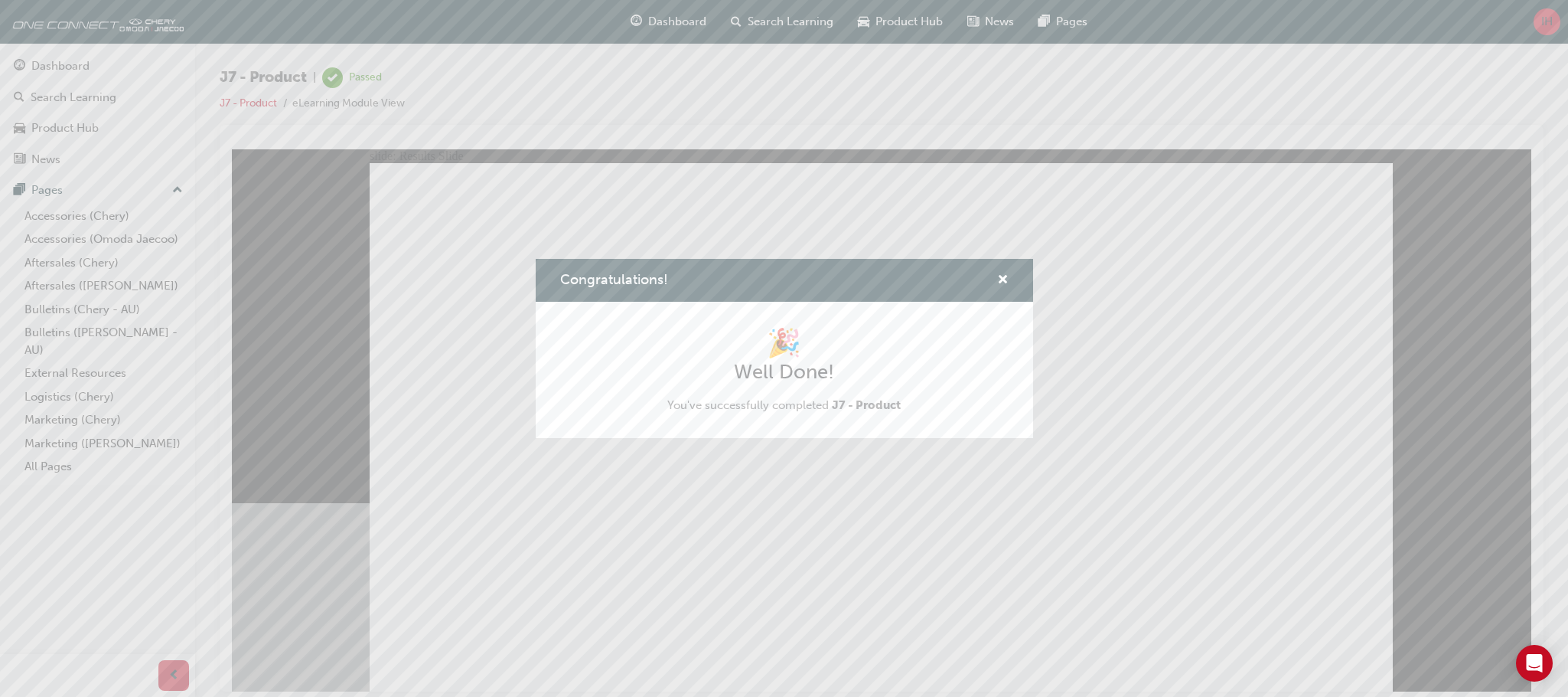
click at [1009, 276] on div "Congratulations!" at bounding box center [785, 281] width 498 height 44
click at [1004, 279] on span "cross-icon" at bounding box center [1003, 281] width 11 height 14
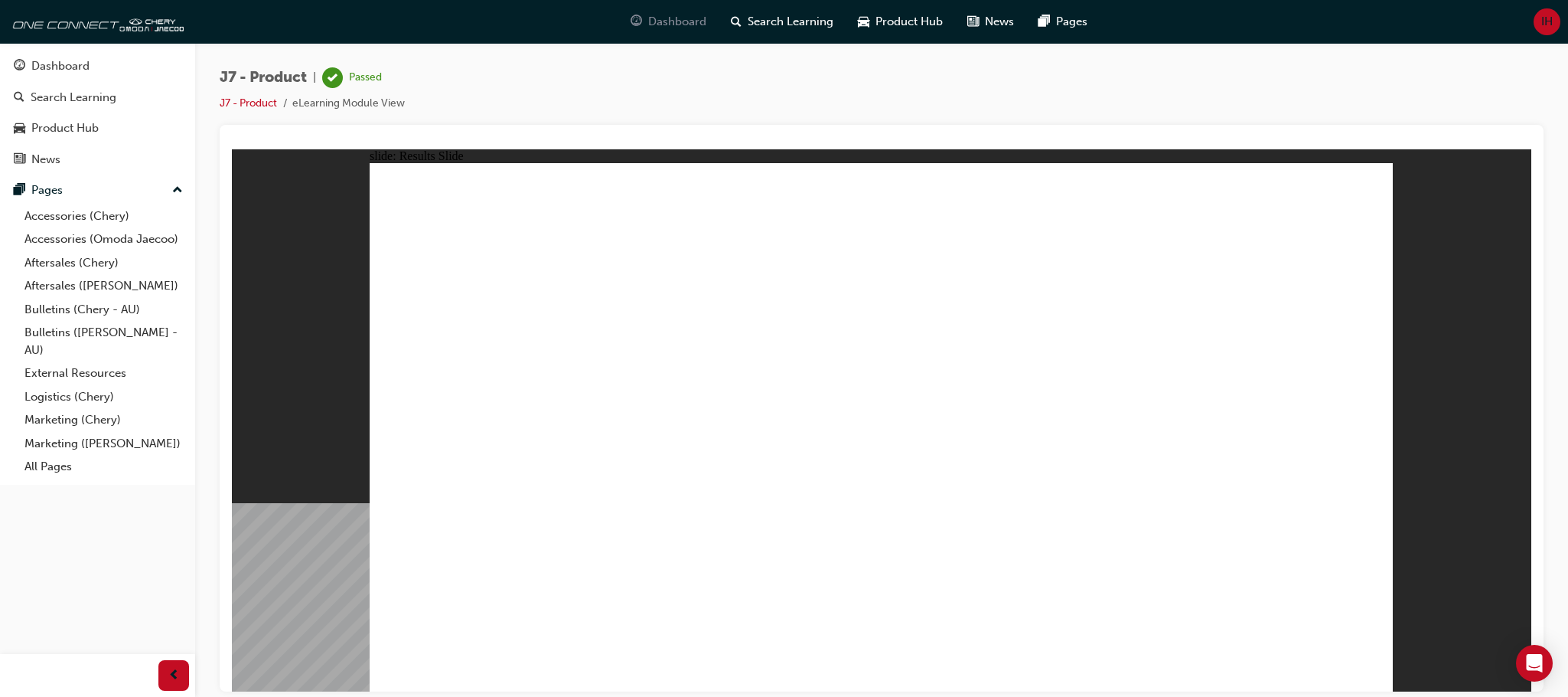
click at [697, 17] on span "Dashboard" at bounding box center [677, 22] width 58 height 18
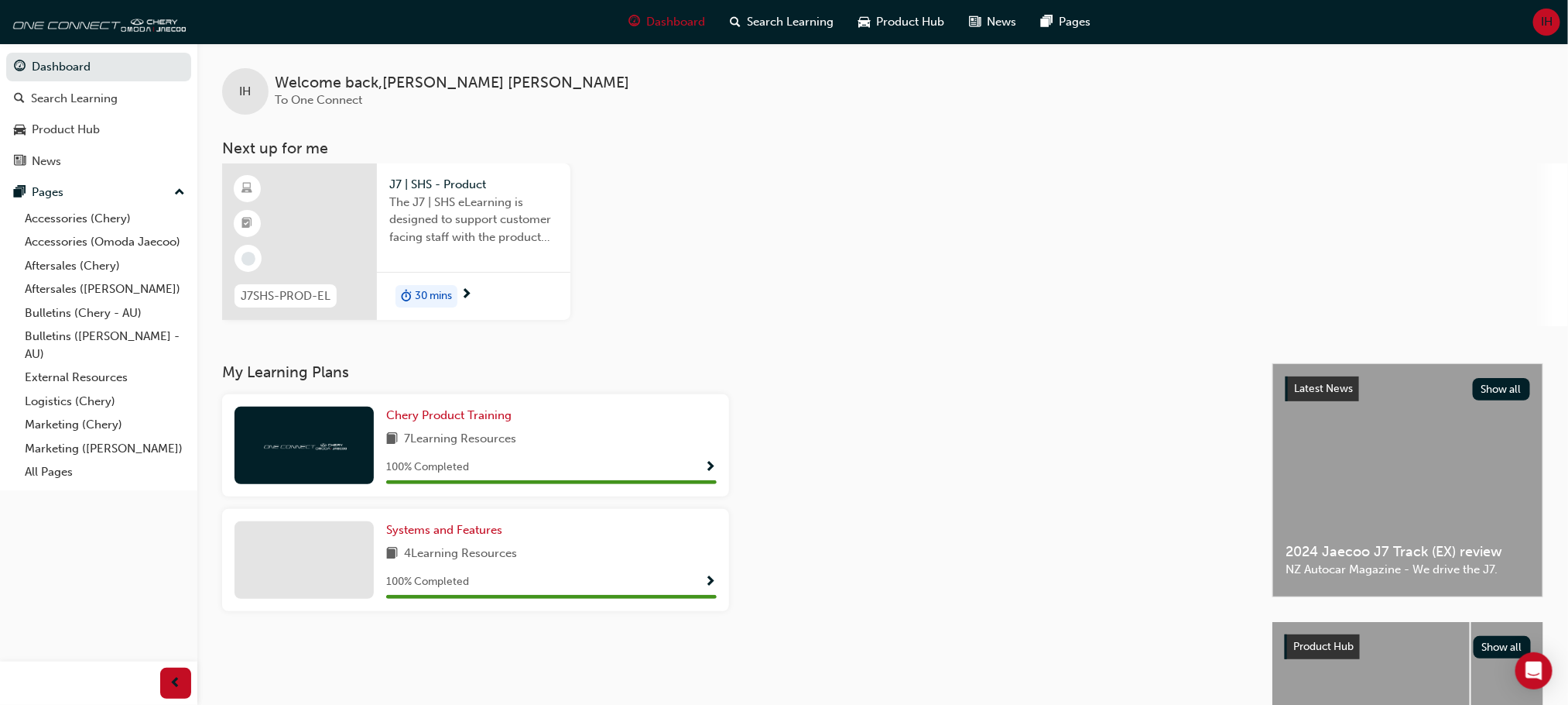
click at [464, 272] on div "30 mins" at bounding box center [473, 296] width 194 height 49
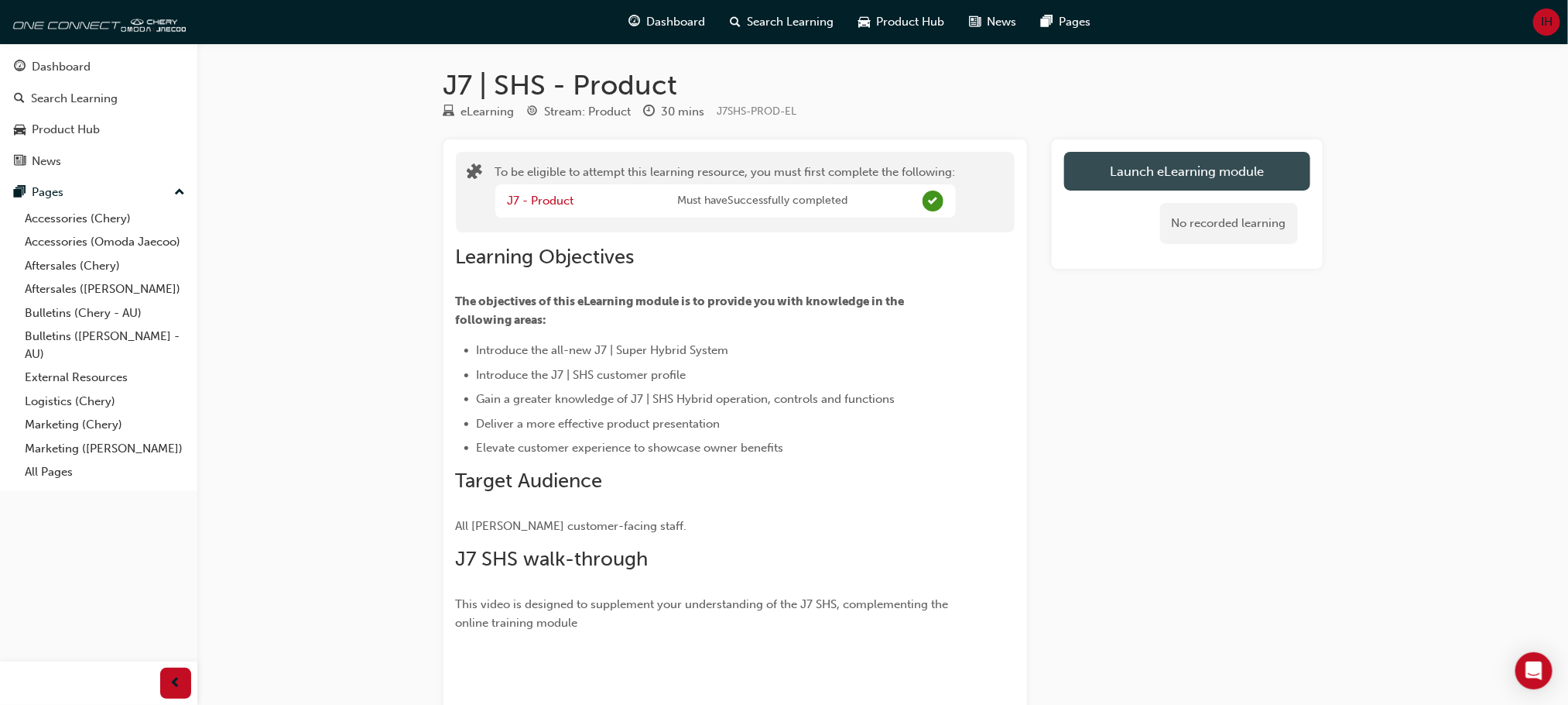
click at [1160, 184] on button "Launch eLearning module" at bounding box center [1187, 170] width 246 height 39
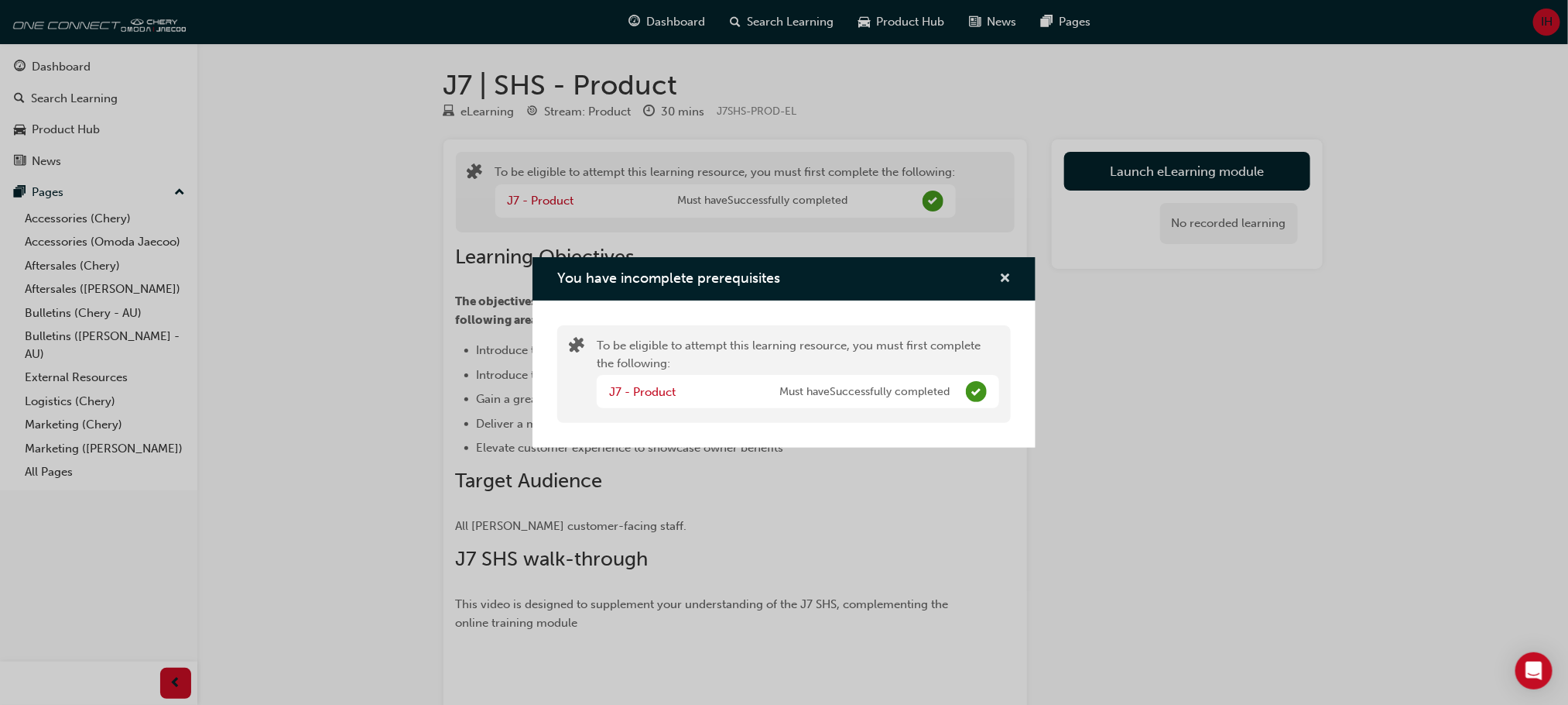
click at [1006, 284] on span "cross-icon" at bounding box center [1004, 279] width 11 height 14
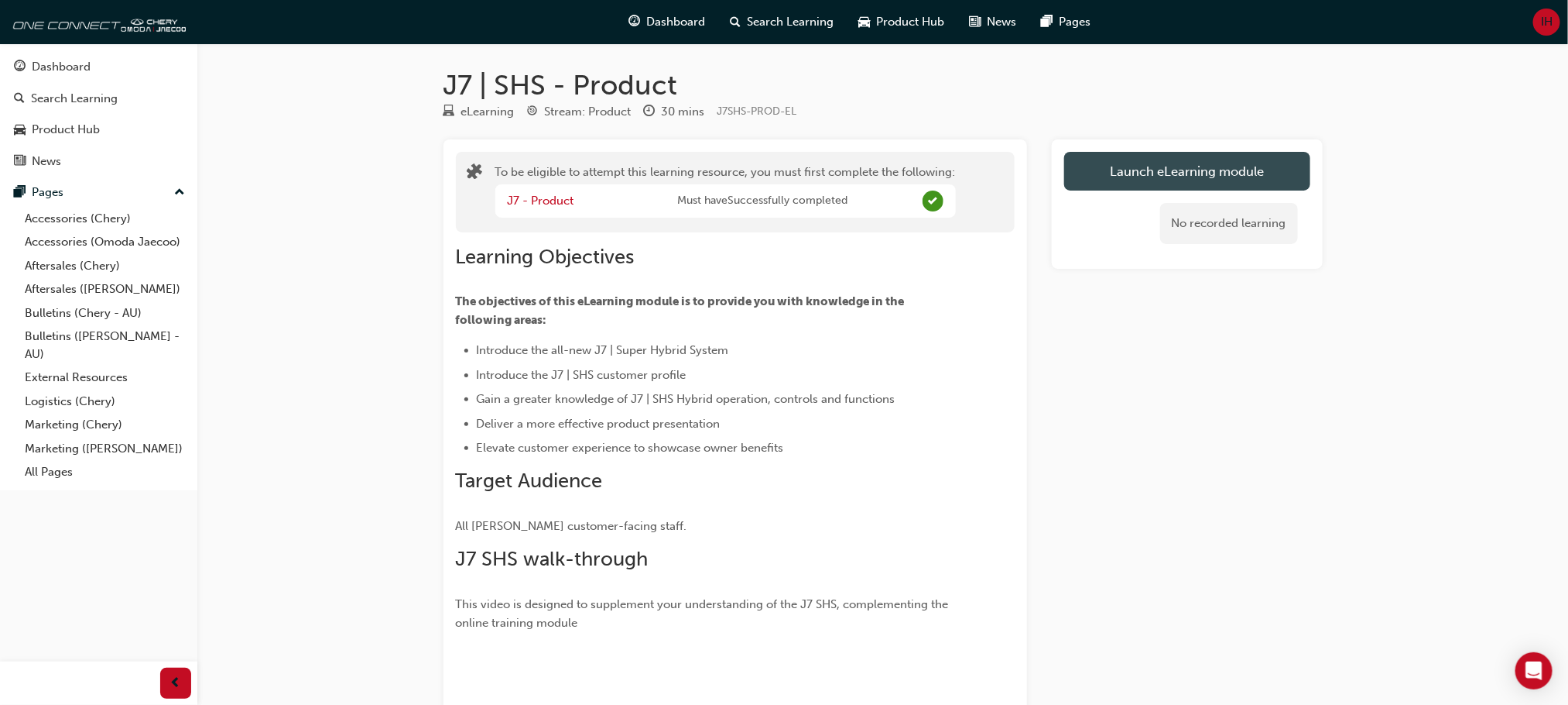
click at [1152, 177] on button "Launch eLearning module" at bounding box center [1187, 170] width 246 height 39
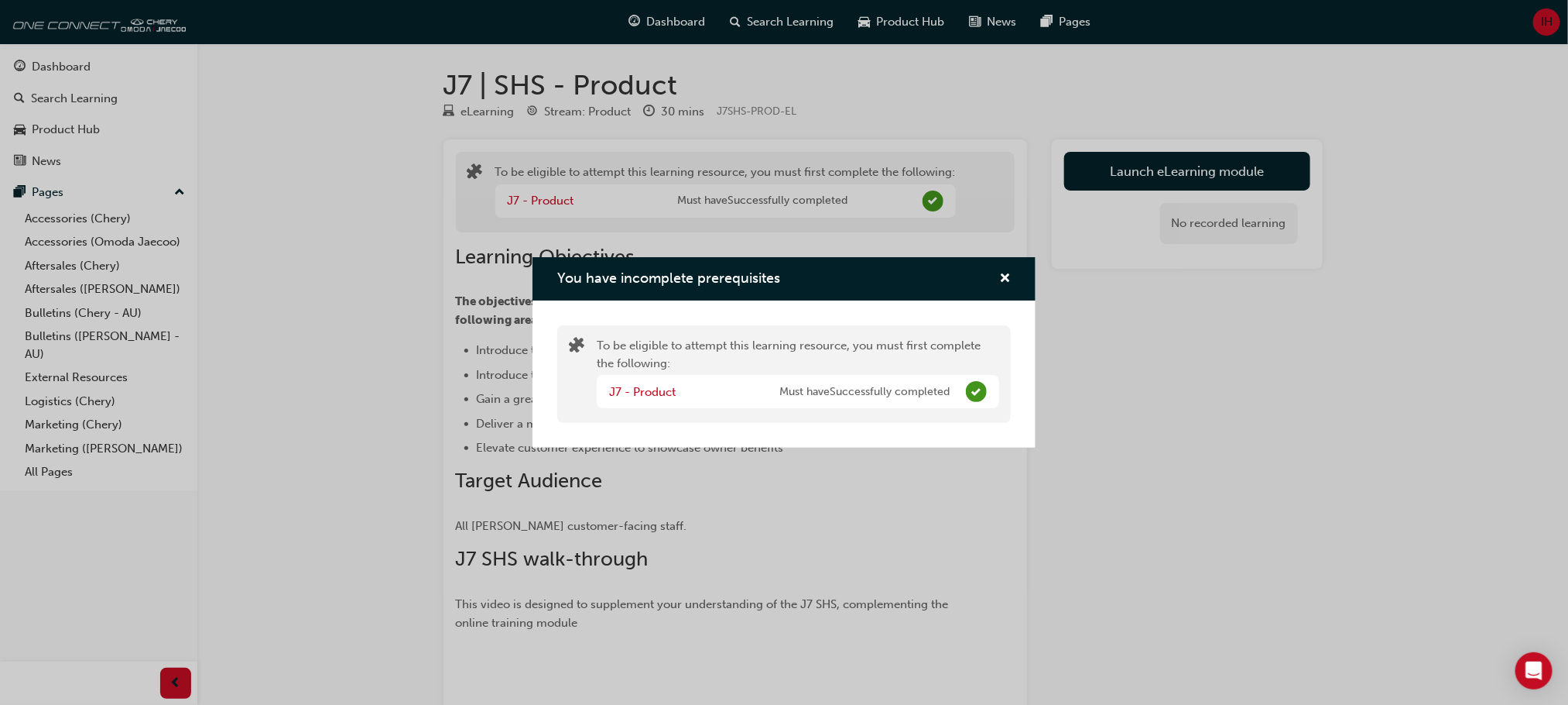
click at [841, 393] on span "Must have Successfully completed" at bounding box center [864, 392] width 170 height 18
click at [1018, 283] on div "You have incomplete prerequisites" at bounding box center [784, 279] width 503 height 44
click at [1005, 281] on span "cross-icon" at bounding box center [1004, 279] width 11 height 14
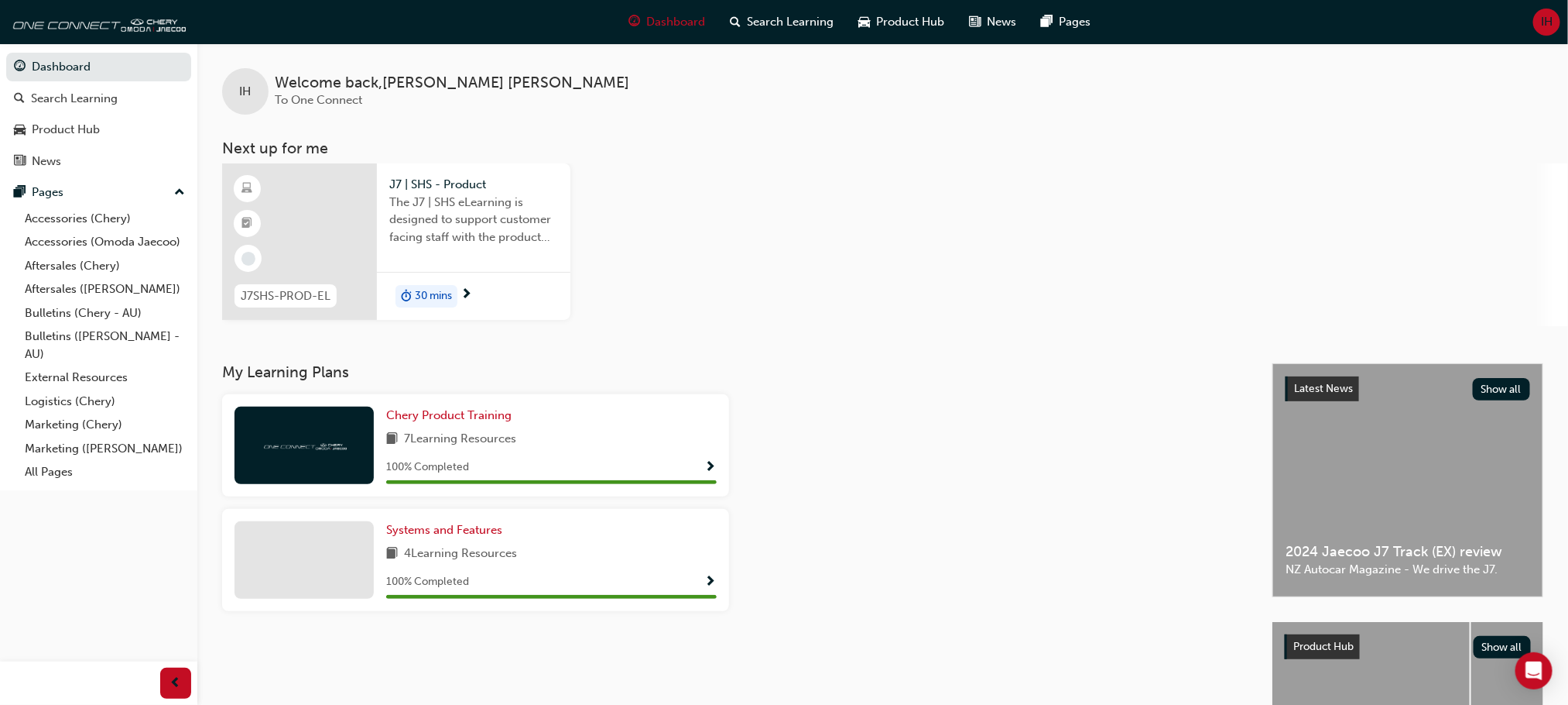
click at [340, 292] on div "J7SHS-PROD-EL" at bounding box center [286, 296] width 127 height 49
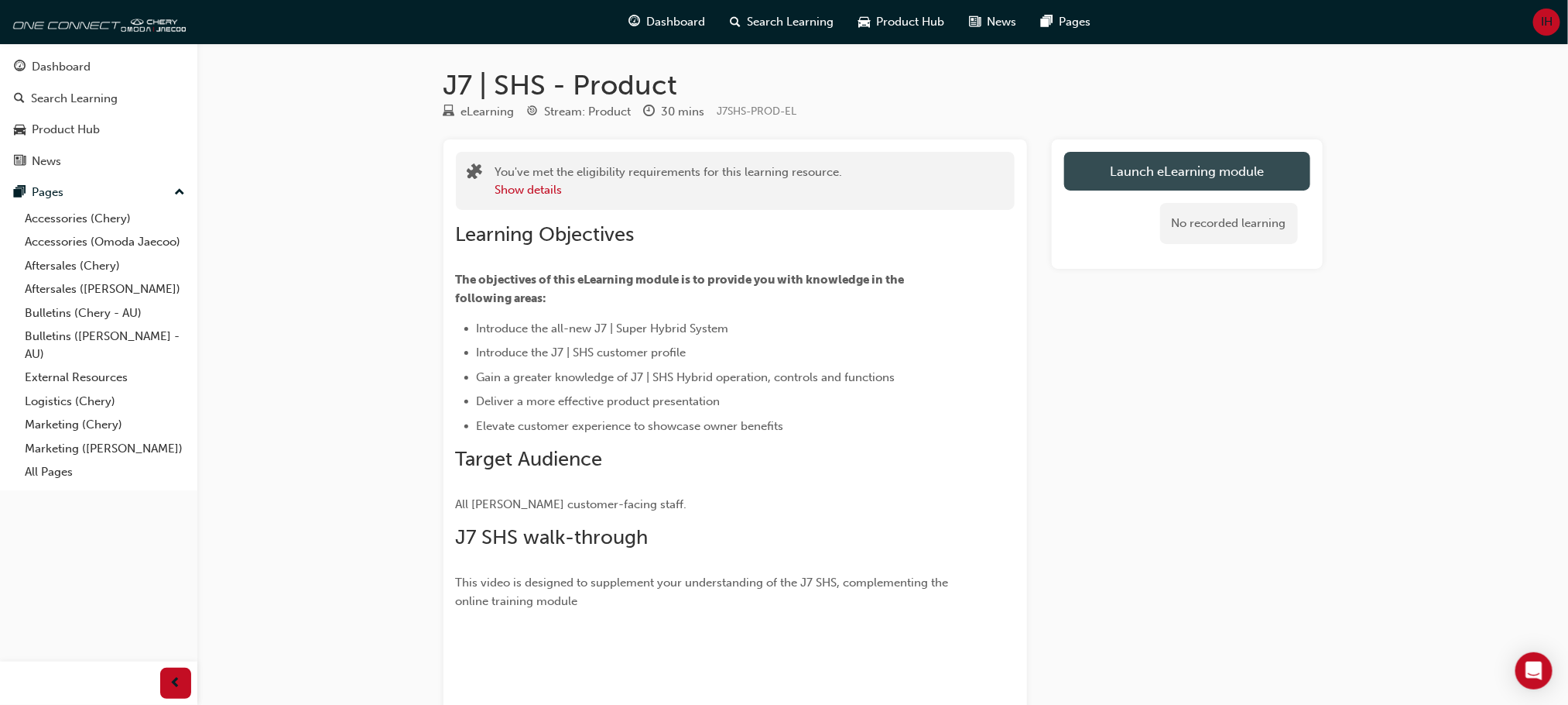
click at [1181, 160] on link "Launch eLearning module" at bounding box center [1187, 170] width 246 height 39
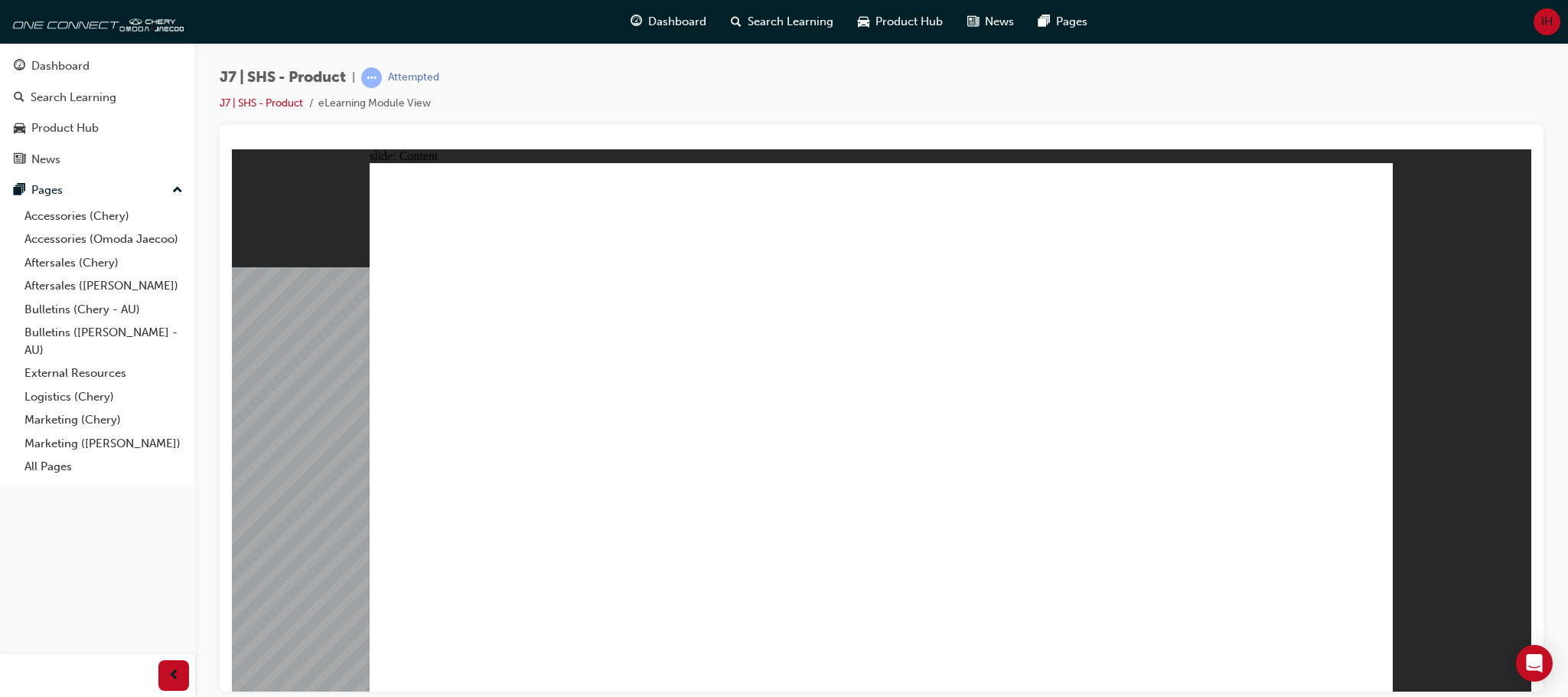
click at [659, 19] on span "Dashboard" at bounding box center [677, 22] width 58 height 18
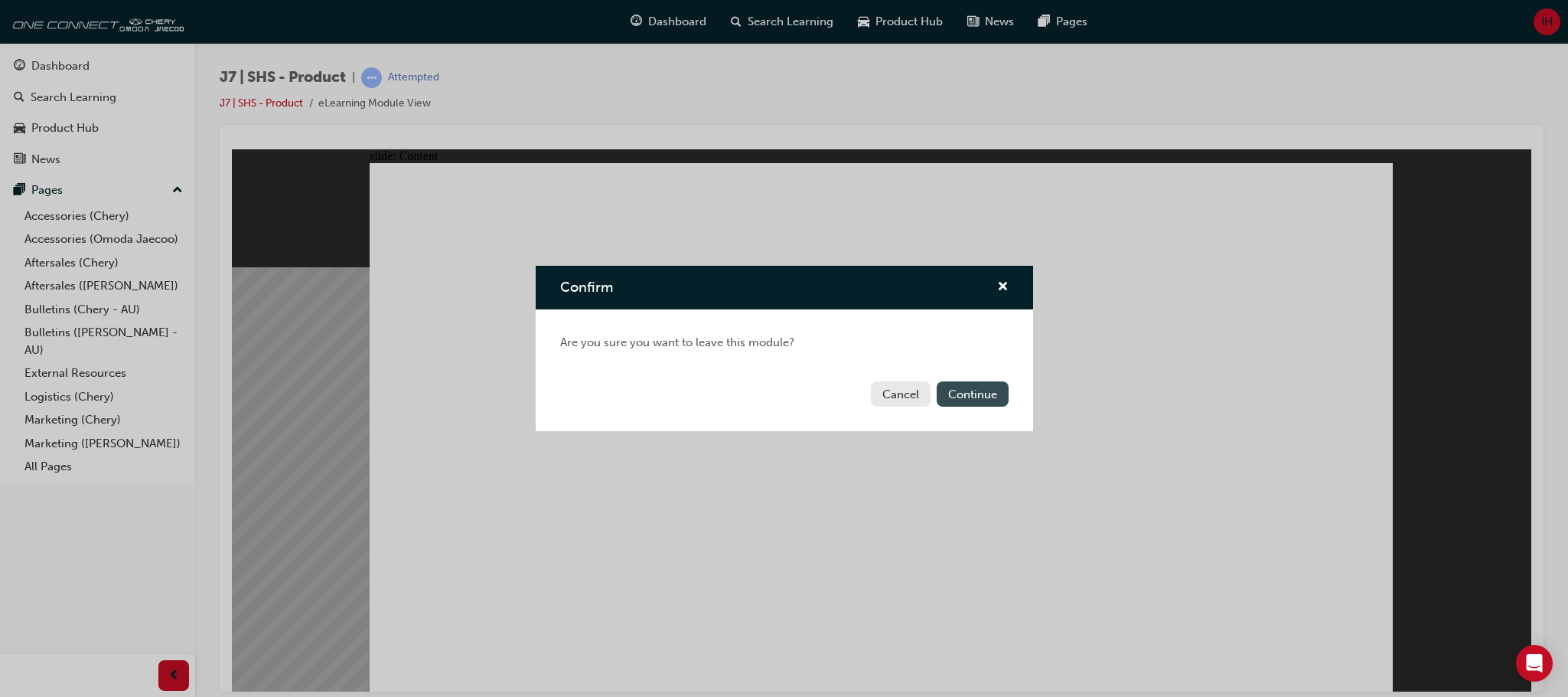
click at [992, 395] on button "Continue" at bounding box center [972, 393] width 72 height 25
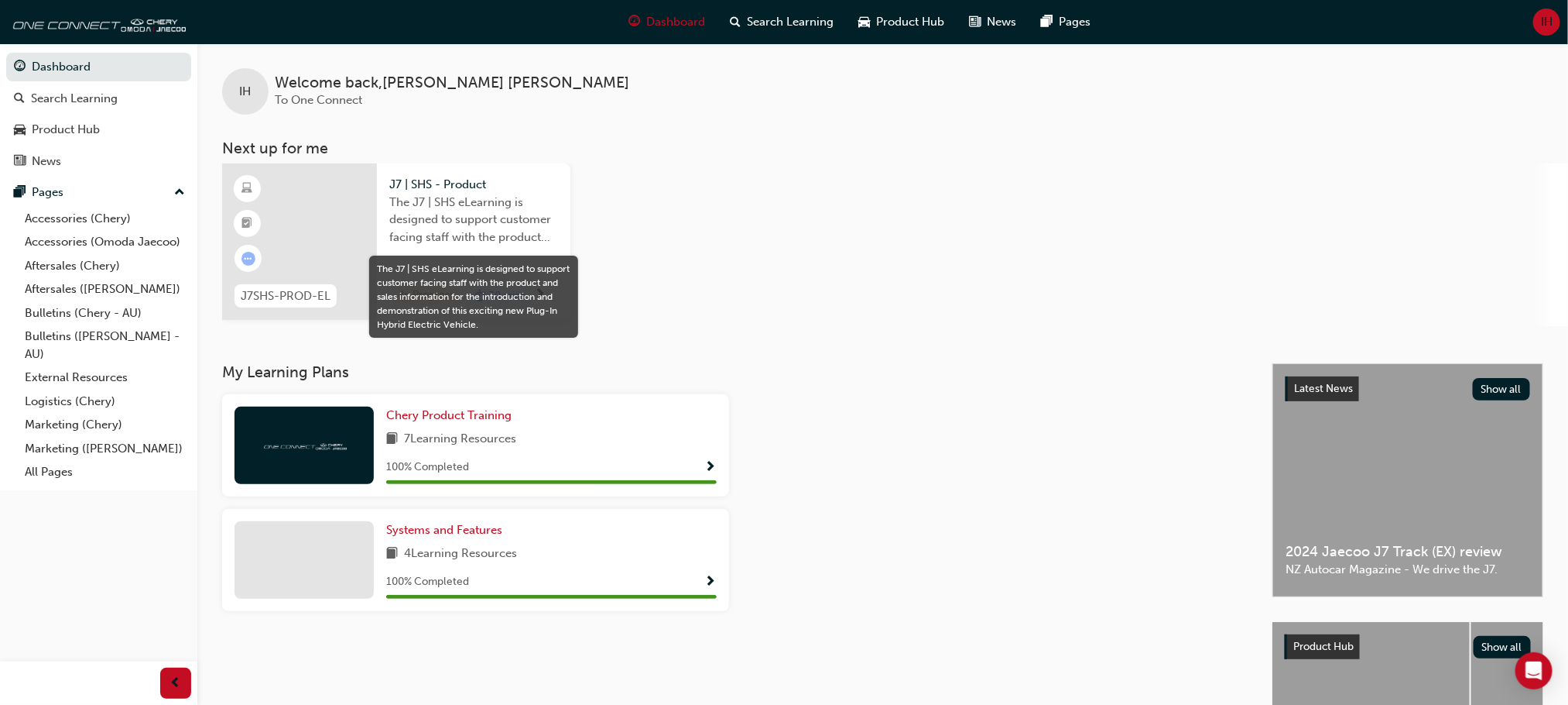
click at [507, 212] on span "The J7 | SHS eLearning is designed to support customer facing staff with the pr…" at bounding box center [474, 220] width 168 height 53
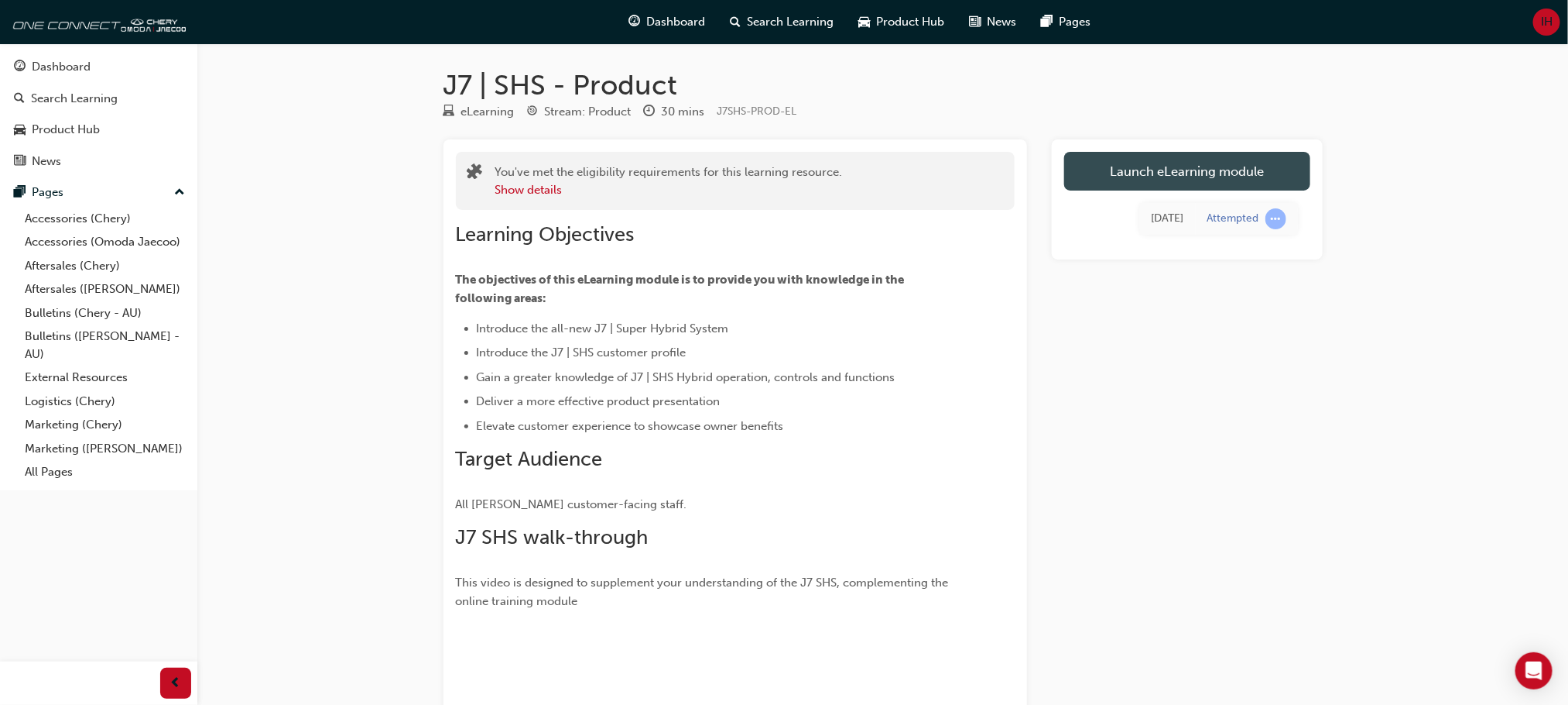
click at [1175, 156] on link "Launch eLearning module" at bounding box center [1187, 170] width 246 height 39
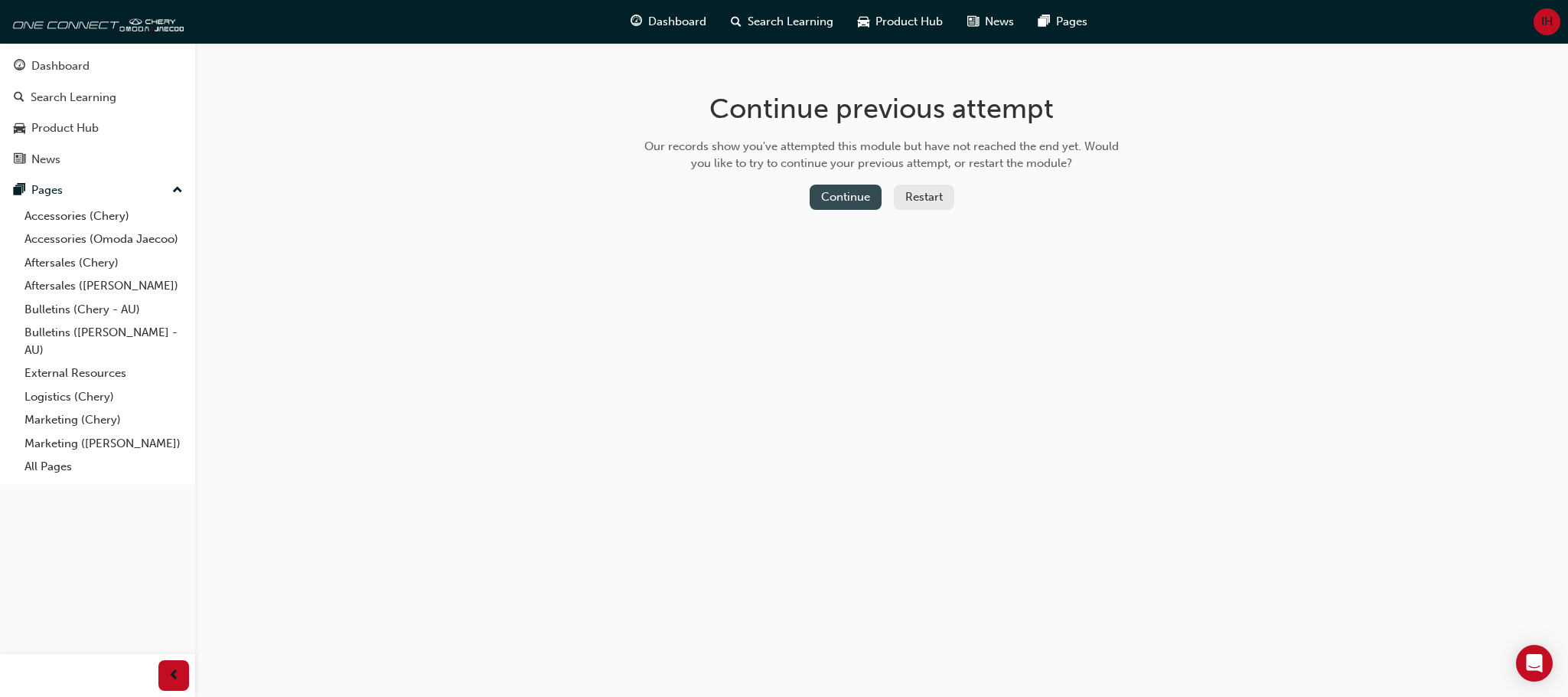
click at [835, 197] on button "Continue" at bounding box center [846, 196] width 72 height 25
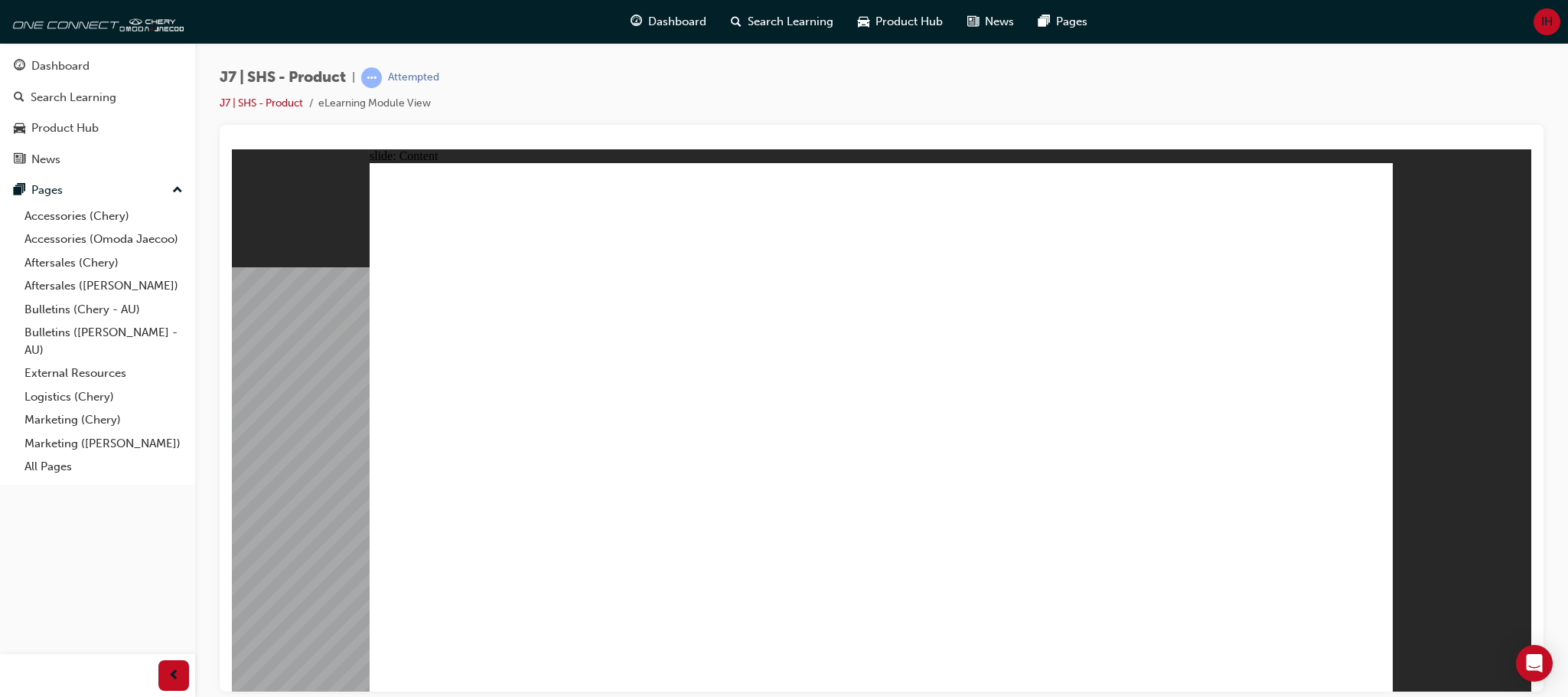
click at [655, 25] on span "Dashboard" at bounding box center [677, 22] width 58 height 18
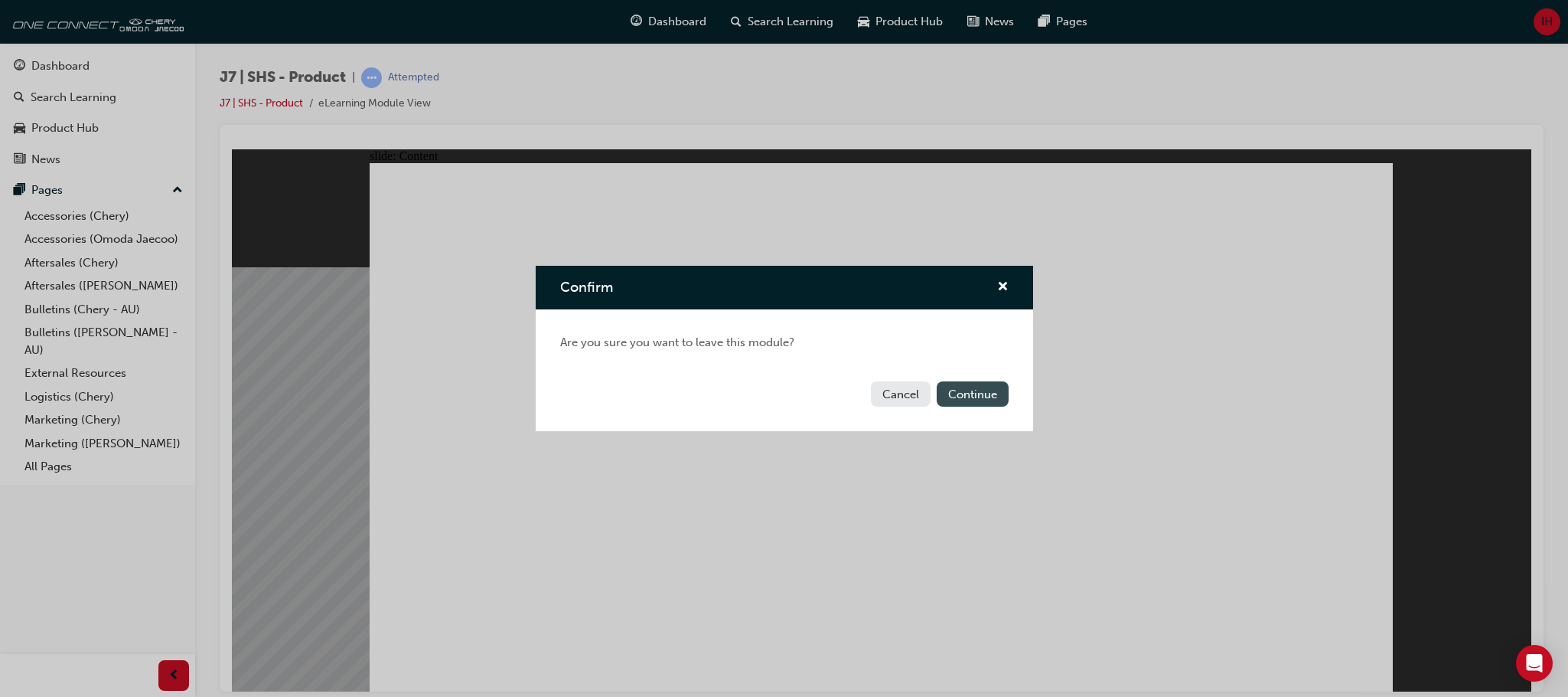
click at [979, 389] on button "Continue" at bounding box center [972, 393] width 72 height 25
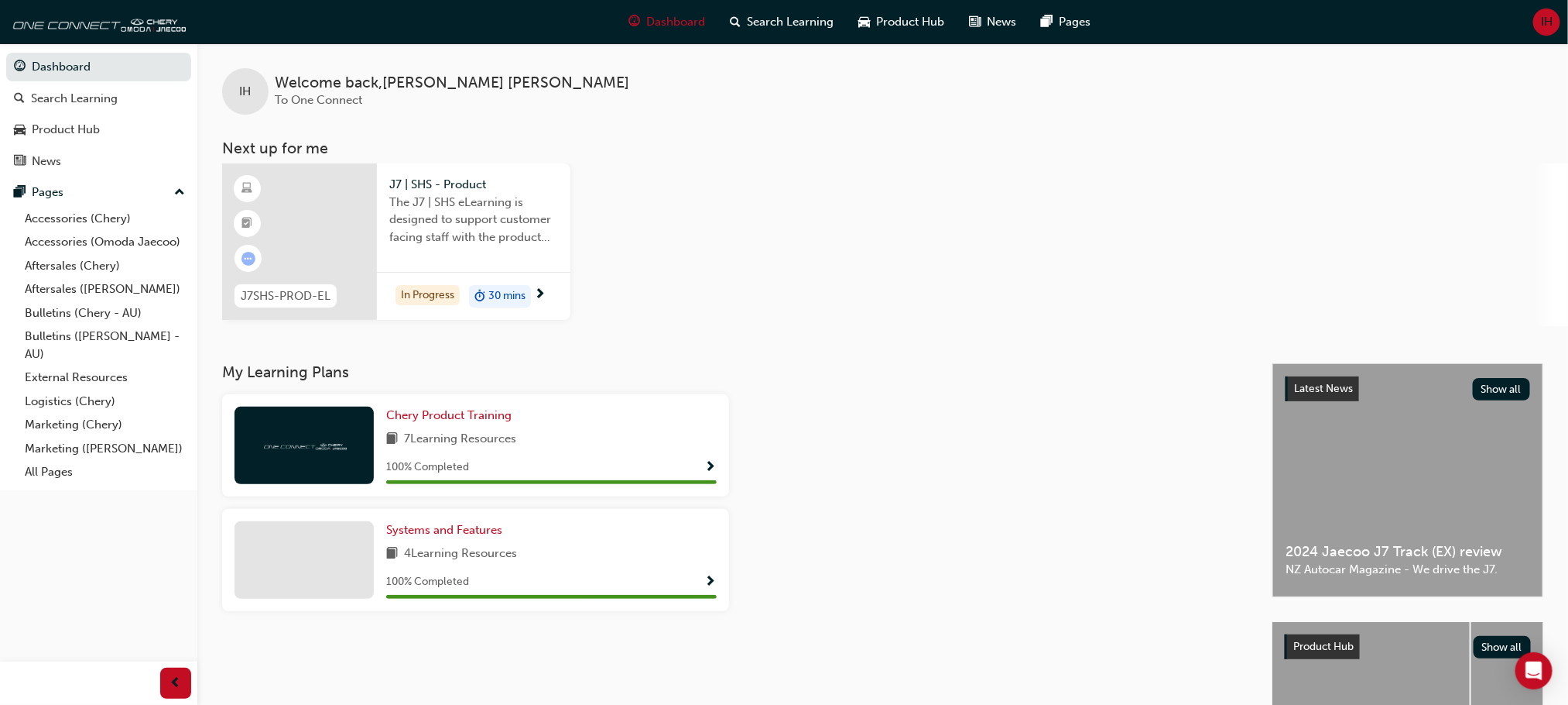
click at [710, 469] on span "Show Progress" at bounding box center [710, 467] width 11 height 14
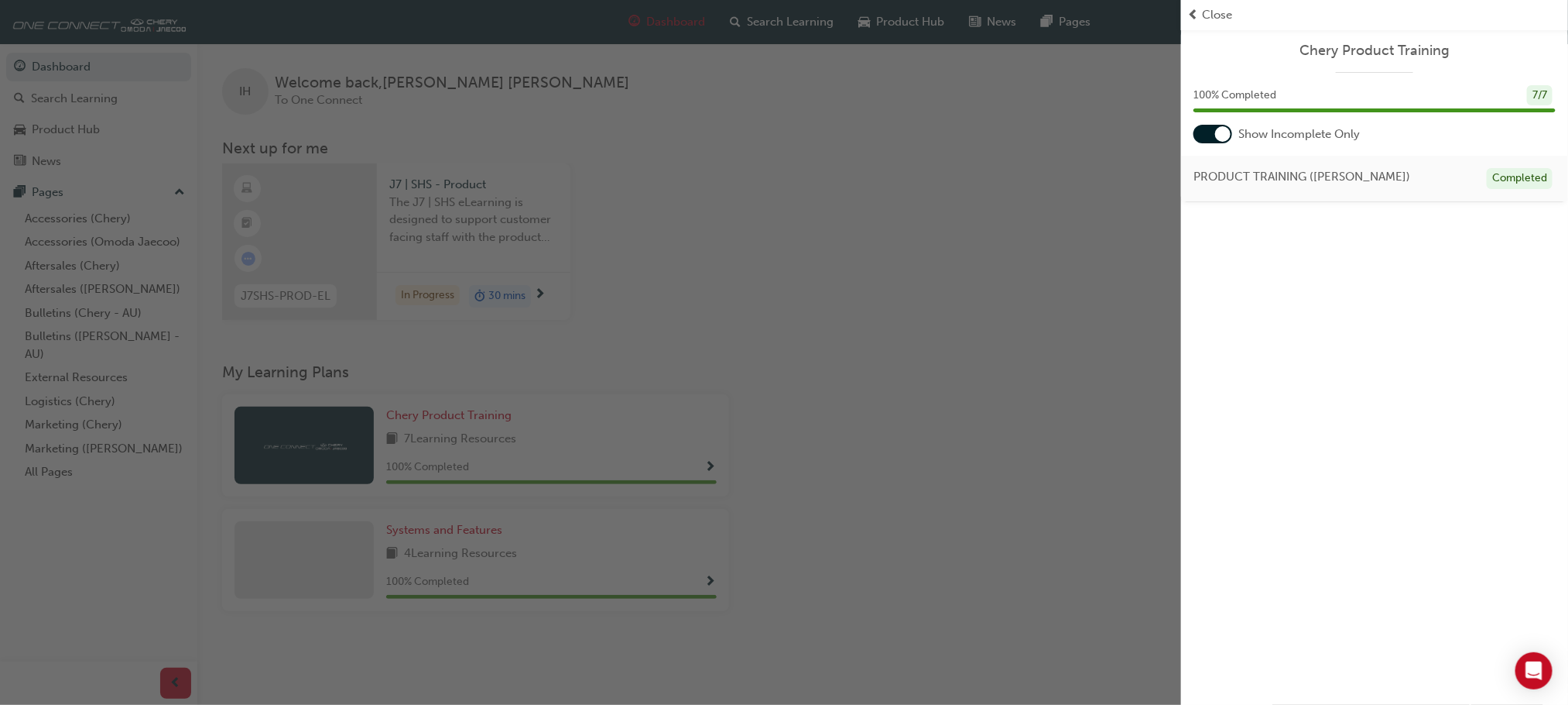
click at [1200, 16] on div "Close" at bounding box center [1374, 15] width 375 height 18
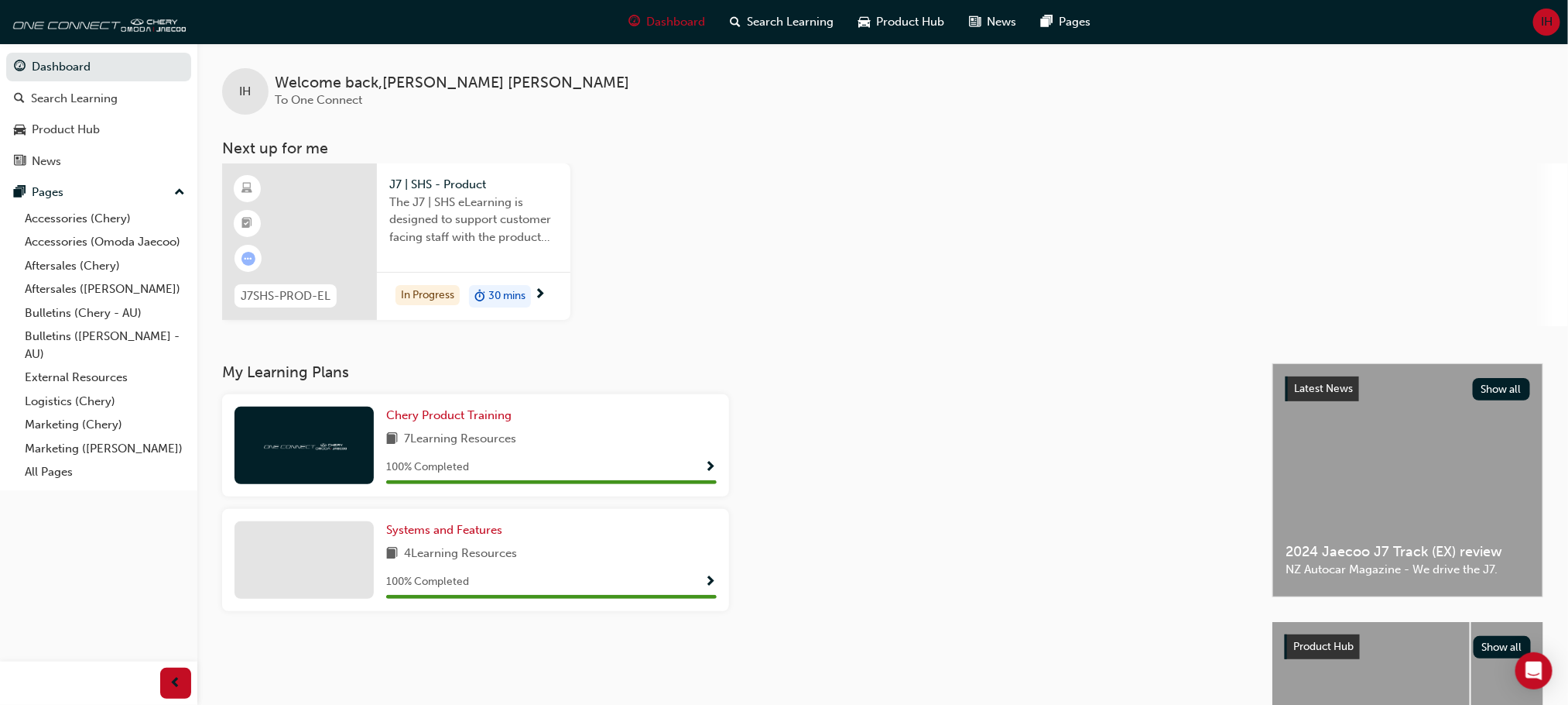
click at [414, 239] on span "The J7 | SHS eLearning is designed to support customer facing staff with the pr…" at bounding box center [474, 220] width 168 height 53
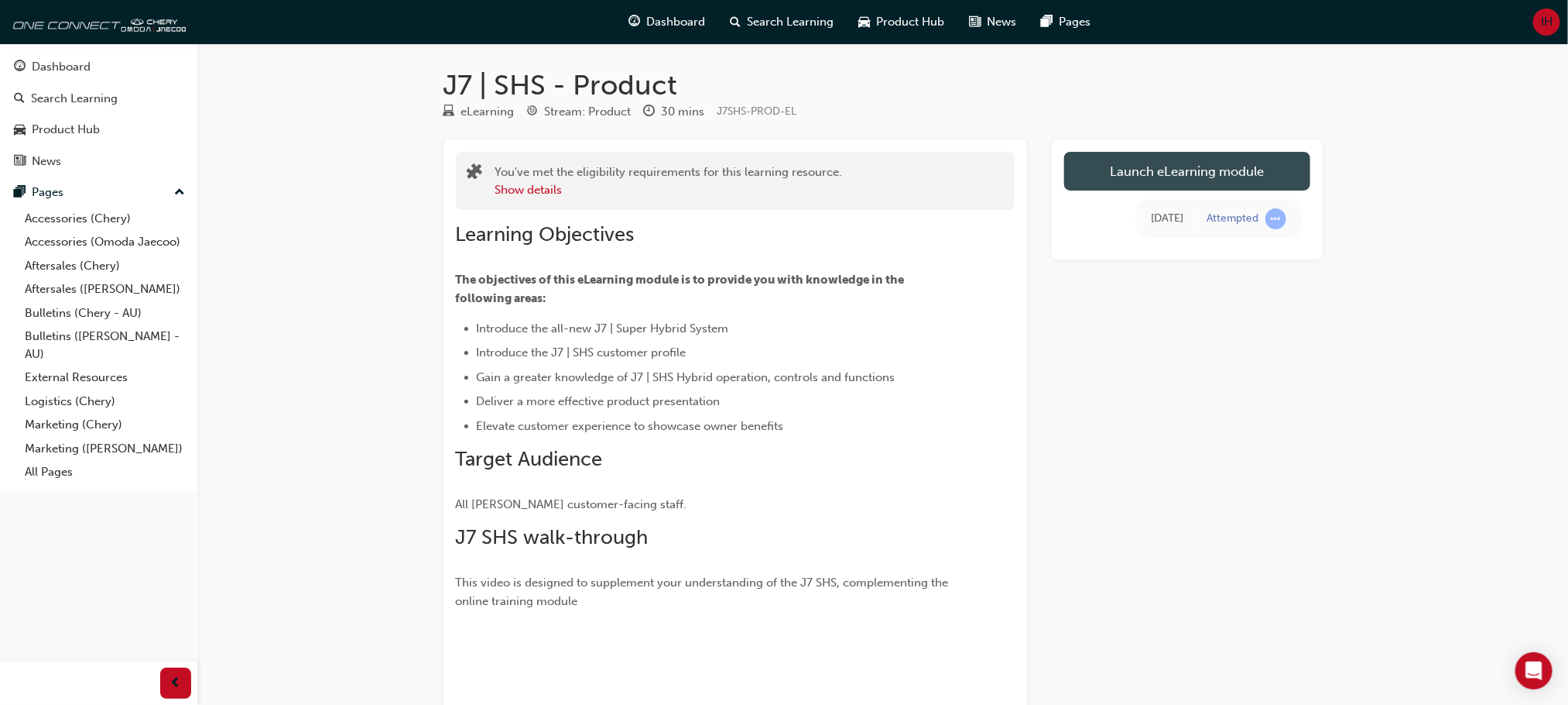
click at [1103, 166] on link "Launch eLearning module" at bounding box center [1187, 170] width 246 height 39
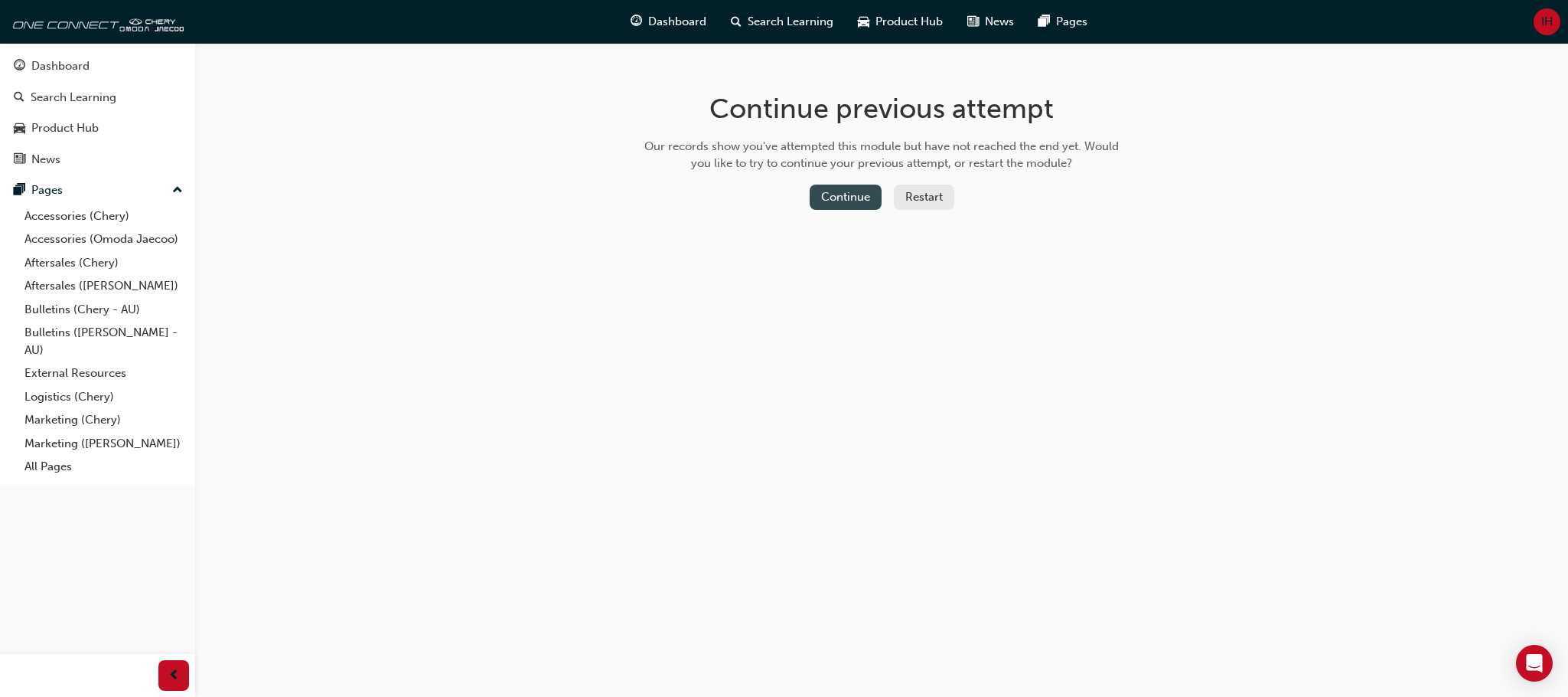
click at [852, 203] on button "Continue" at bounding box center [846, 196] width 72 height 25
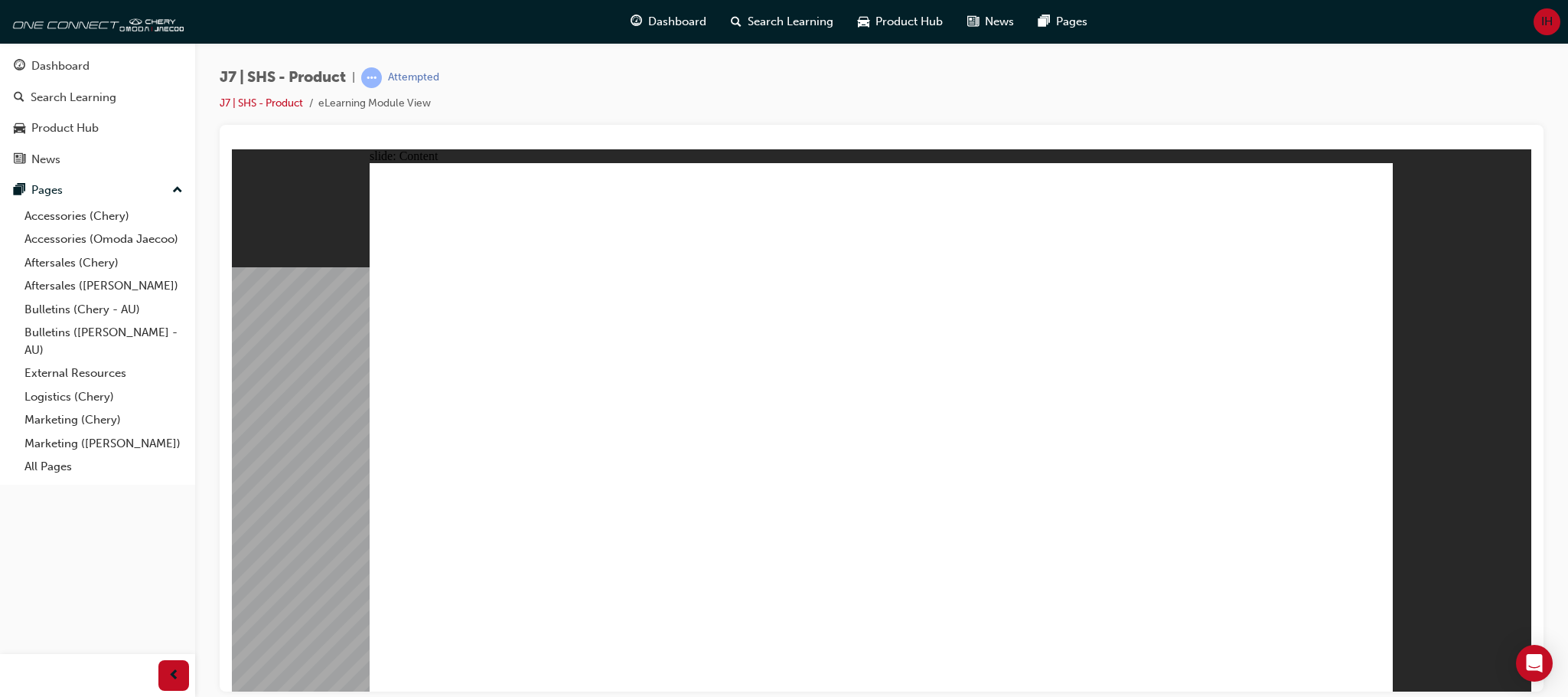
drag, startPoint x: 566, startPoint y: 495, endPoint x: 566, endPoint y: 482, distance: 13.0
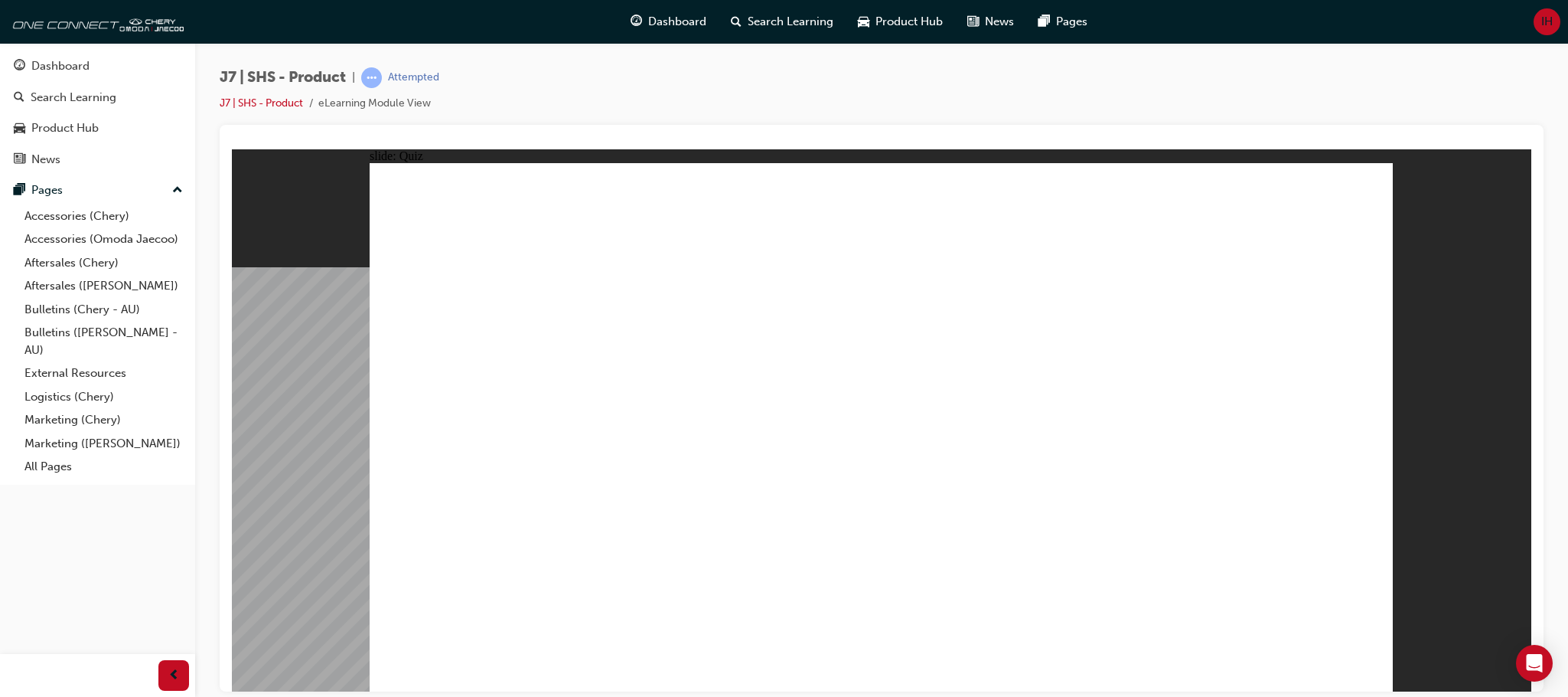
radio input "true"
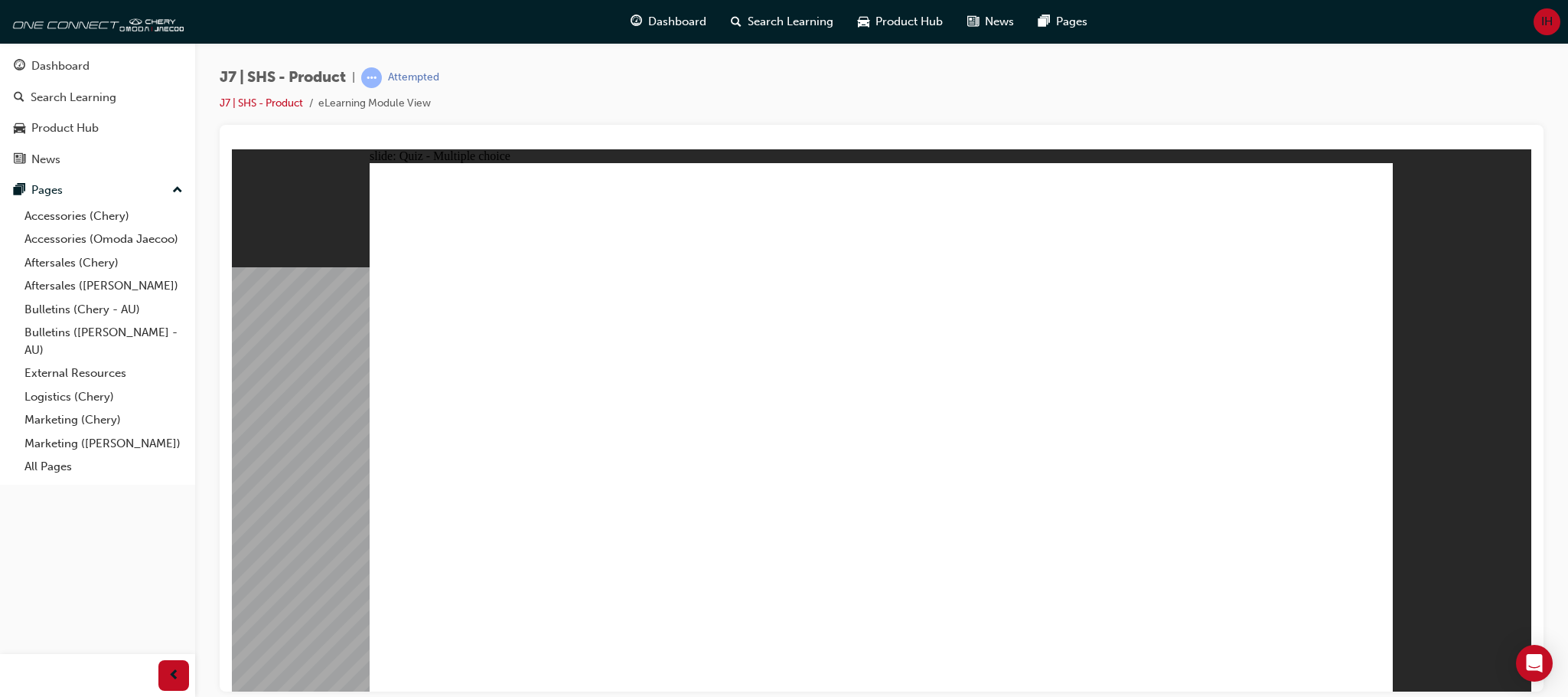
radio input "true"
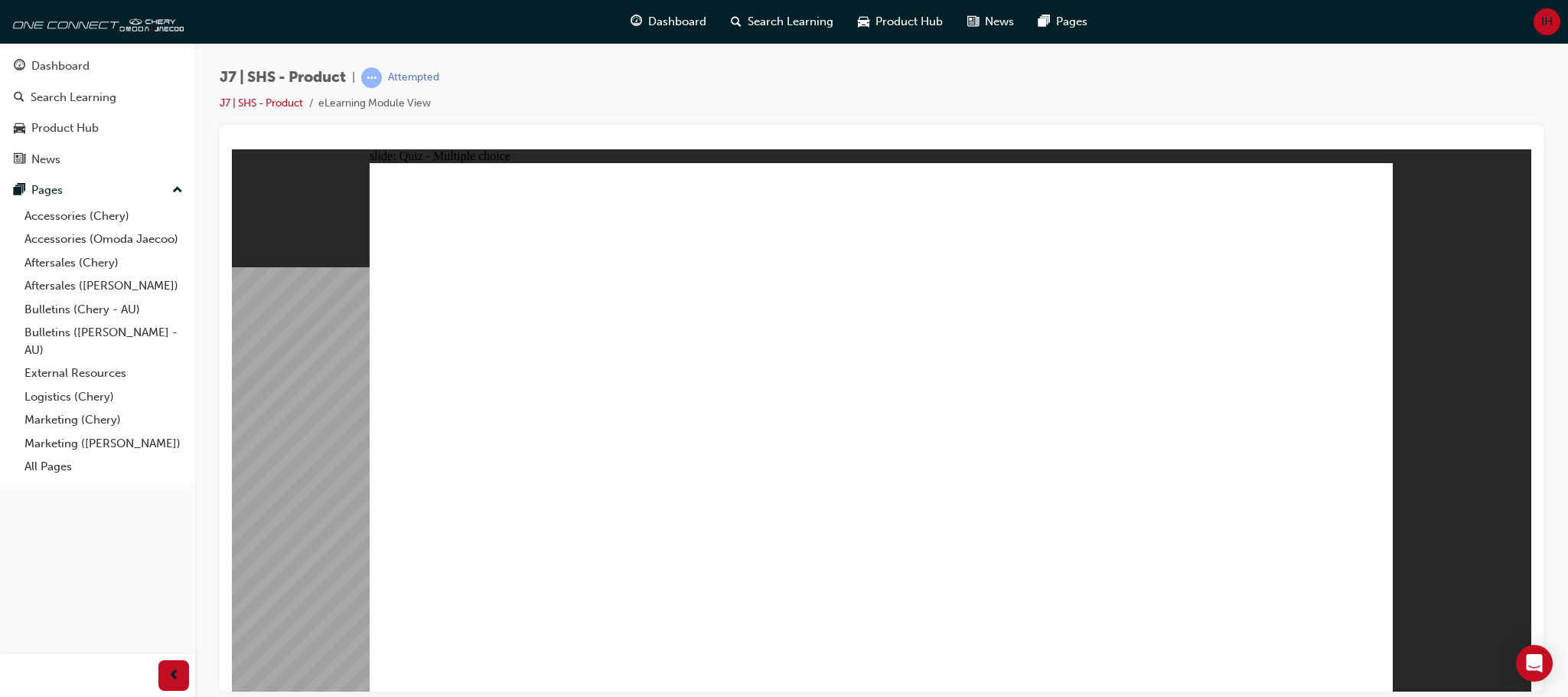
radio input "true"
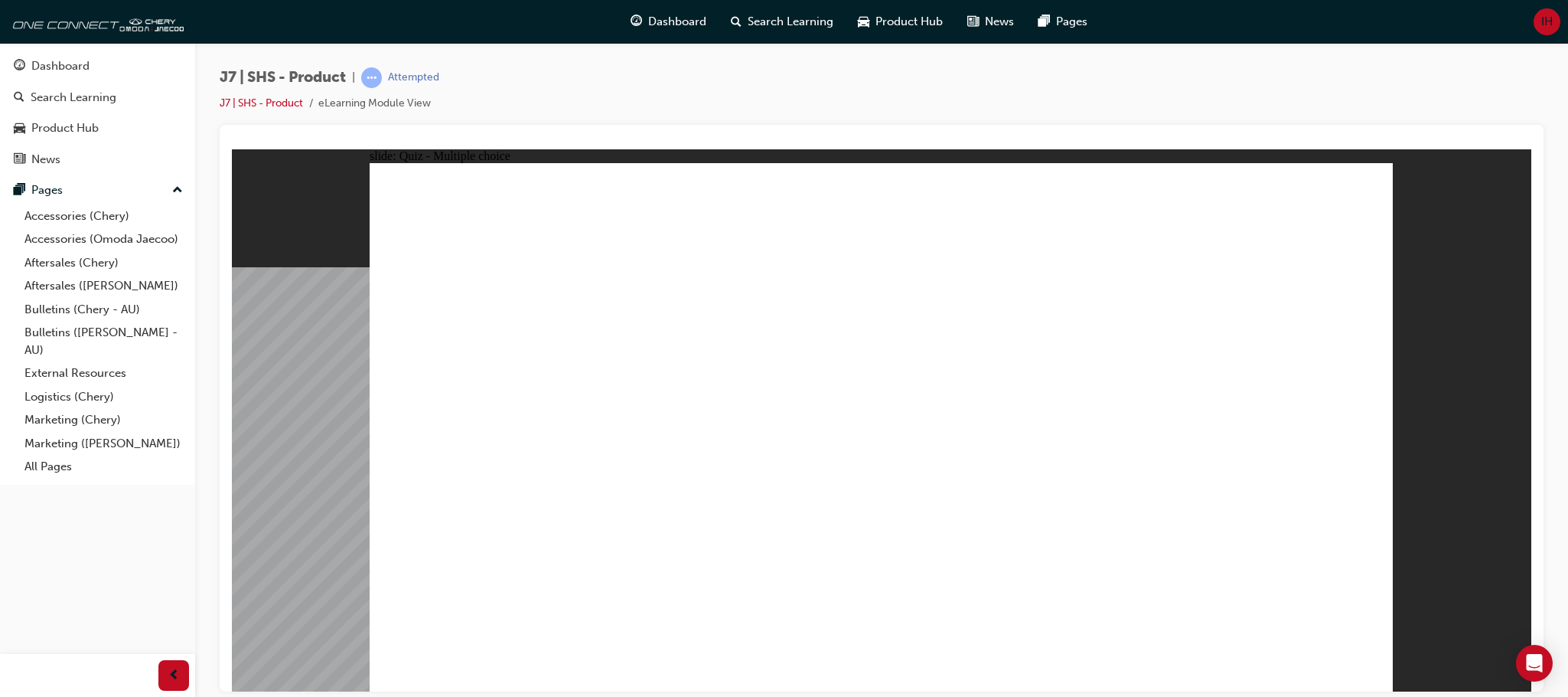
radio input "true"
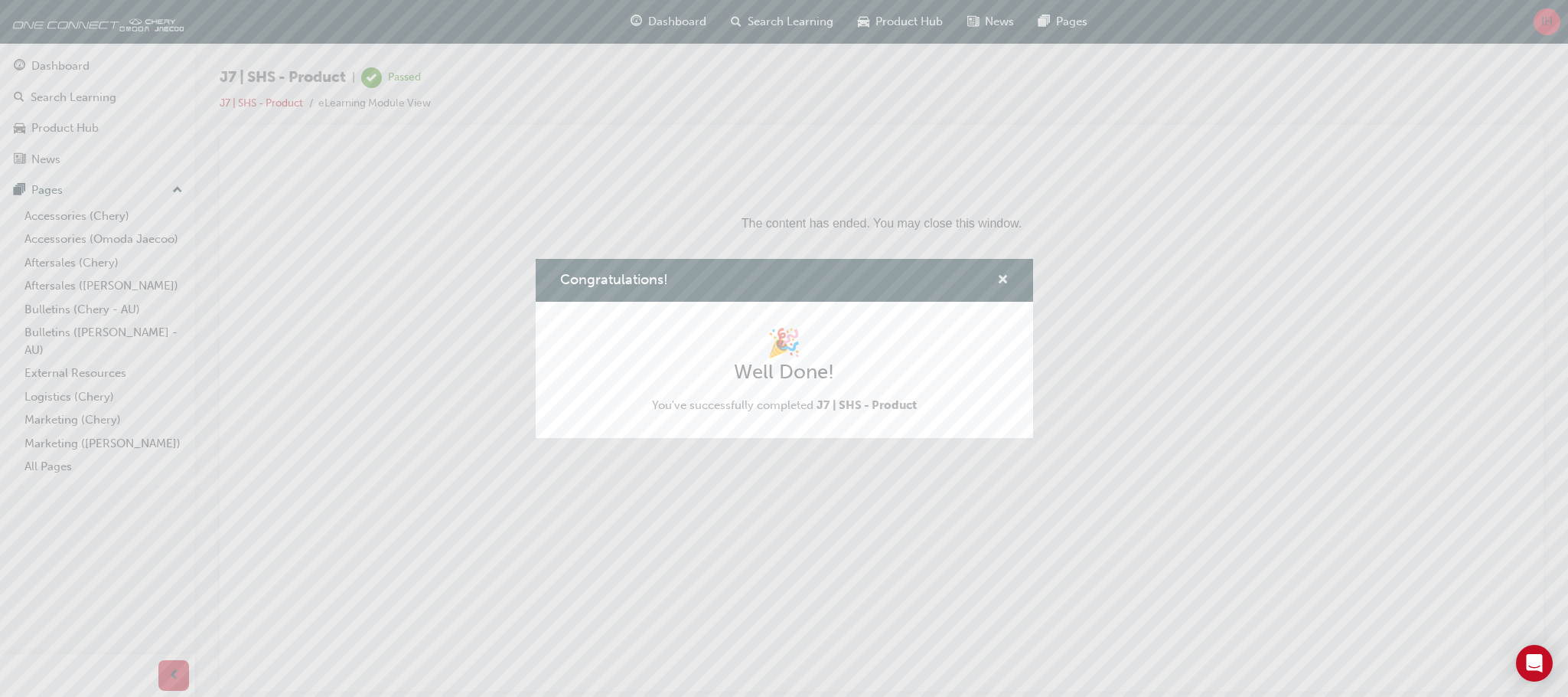
click at [1000, 280] on span "cross-icon" at bounding box center [1003, 281] width 11 height 14
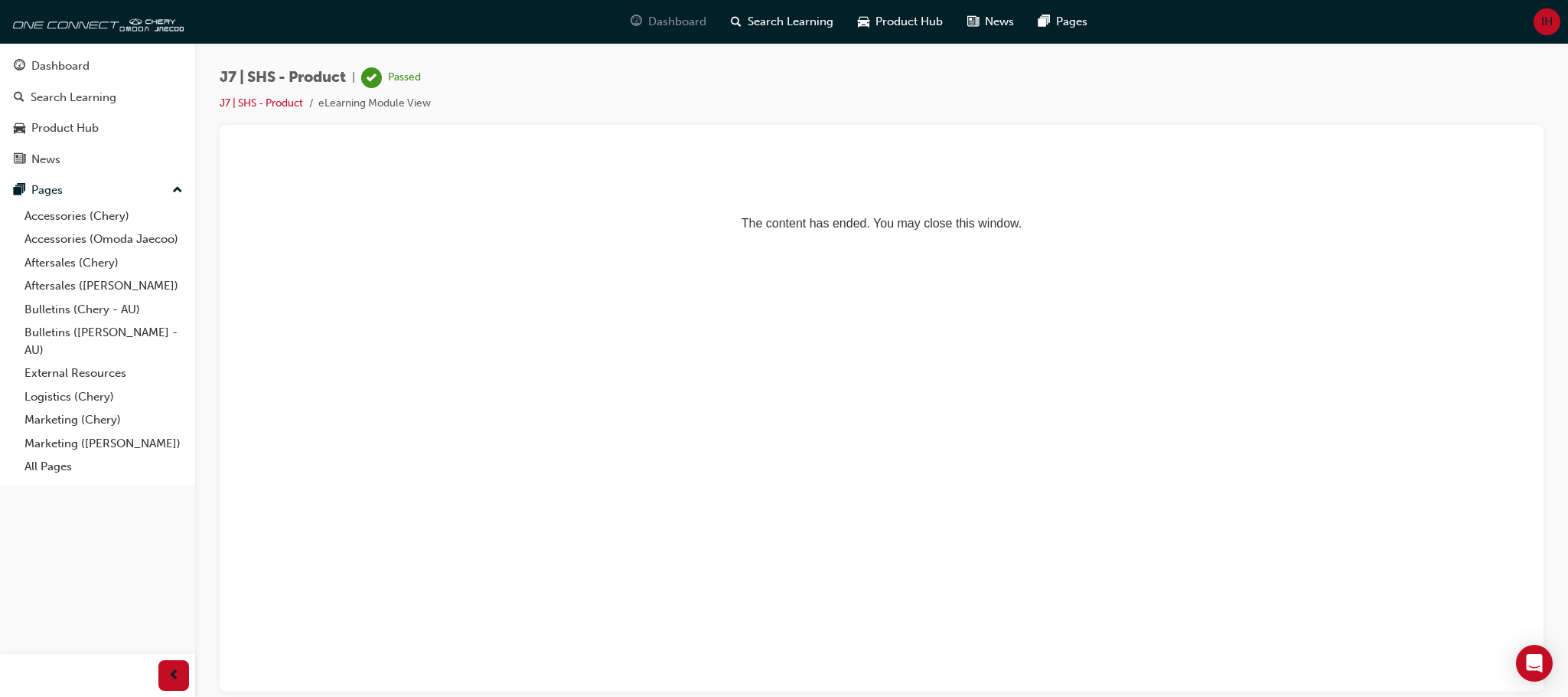
click at [659, 25] on span "Dashboard" at bounding box center [677, 22] width 58 height 18
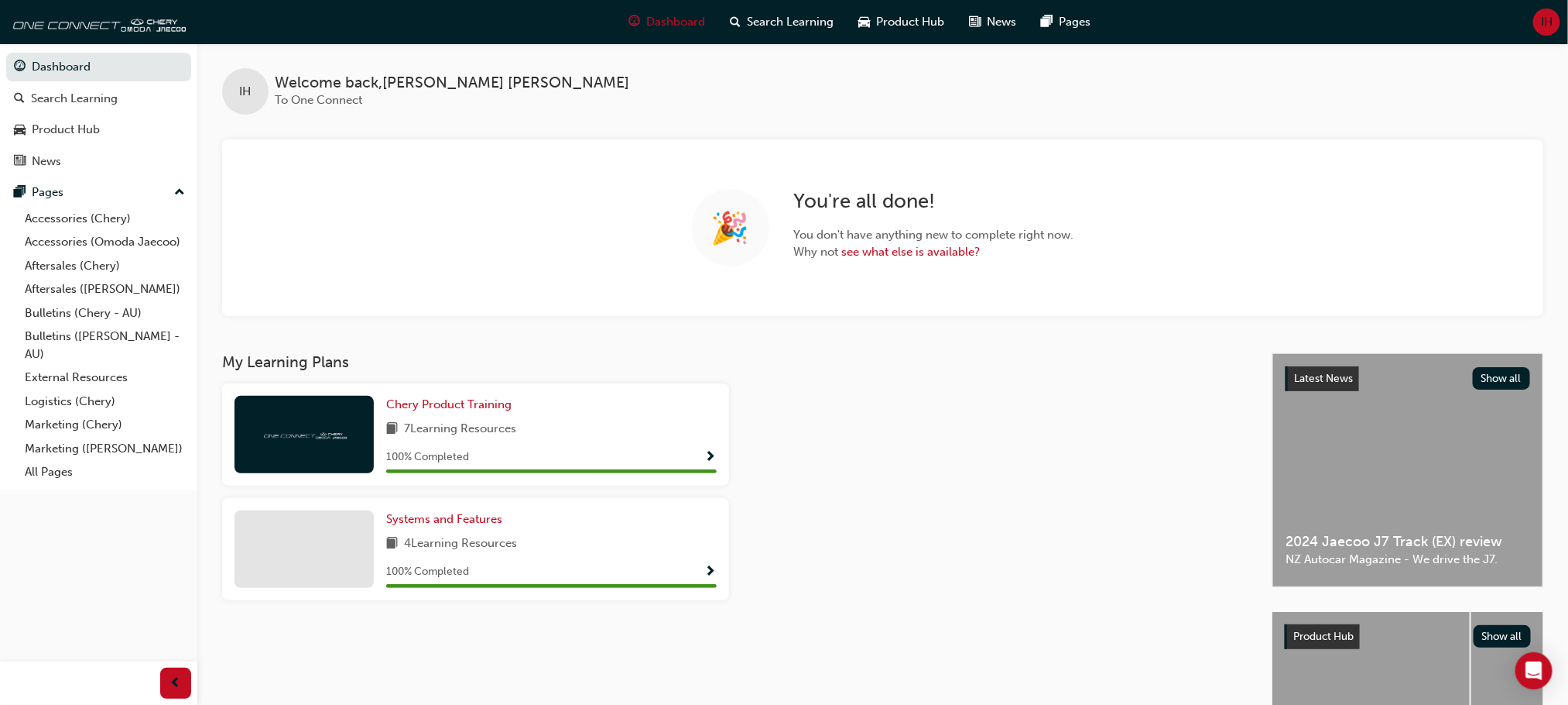
click at [547, 696] on div "My Learning Plans Chery Product Training 7 Learning Resources 100 % Completed S…" at bounding box center [747, 592] width 1050 height 480
drag, startPoint x: 547, startPoint y: 696, endPoint x: 785, endPoint y: 605, distance: 254.8
click at [547, 696] on div "My Learning Plans Chery Product Training 7 Learning Resources 100 % Completed S…" at bounding box center [747, 592] width 1050 height 480
